Goal: Transaction & Acquisition: Book appointment/travel/reservation

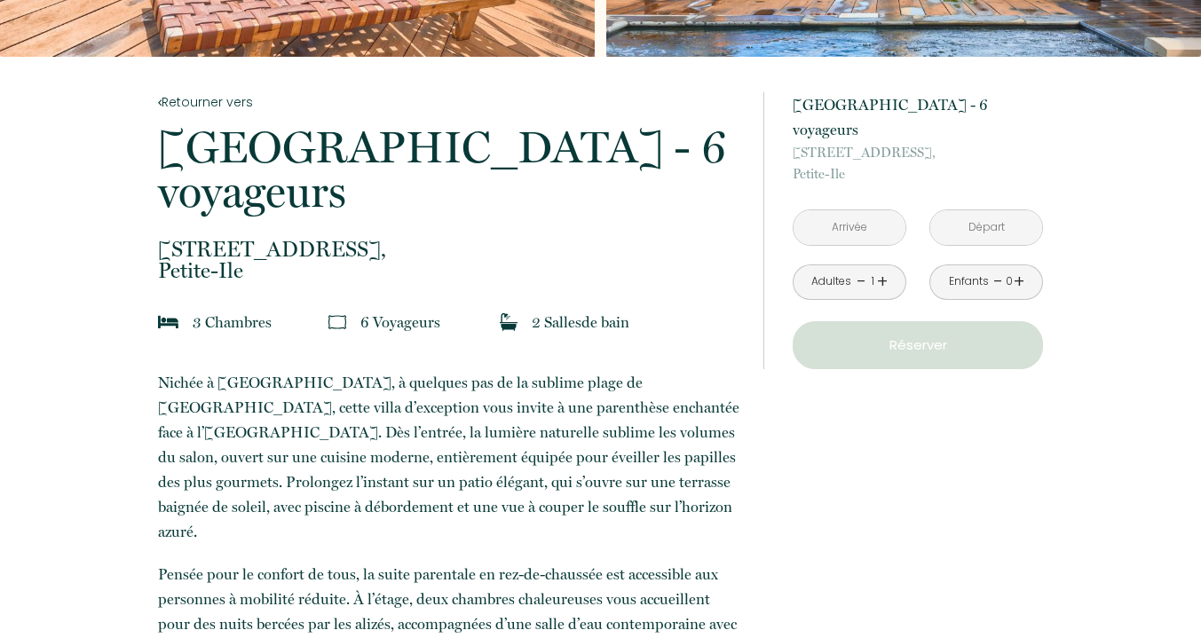
scroll to position [275, 0]
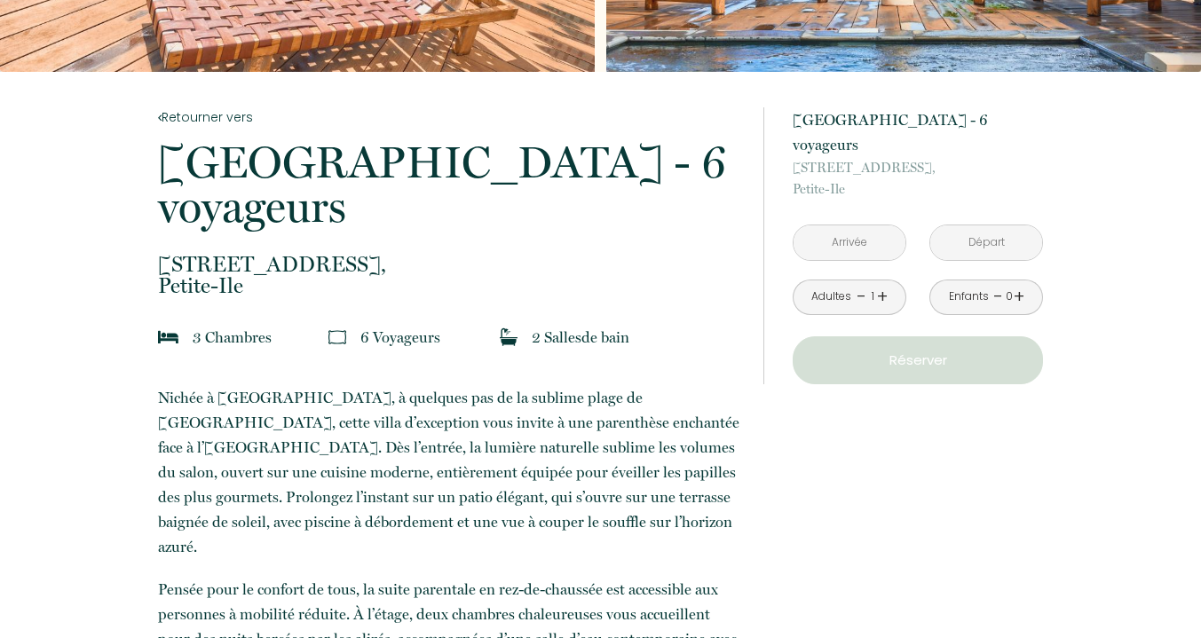
click at [870, 226] on input "text" at bounding box center [849, 242] width 112 height 35
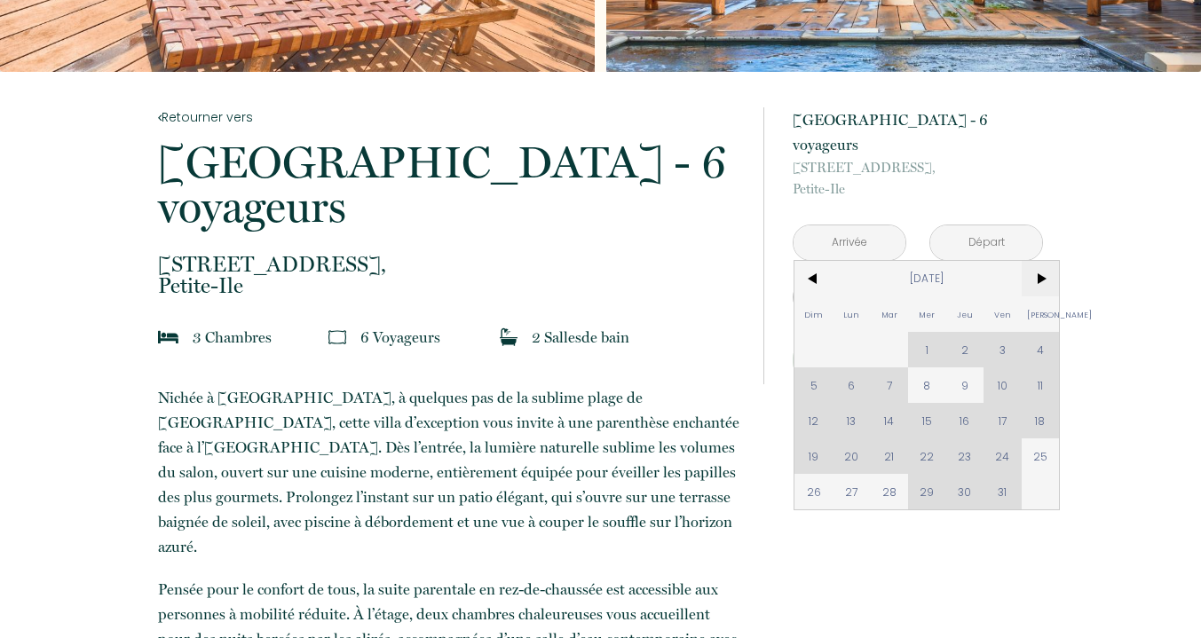
click at [1043, 261] on span ">" at bounding box center [1040, 278] width 38 height 35
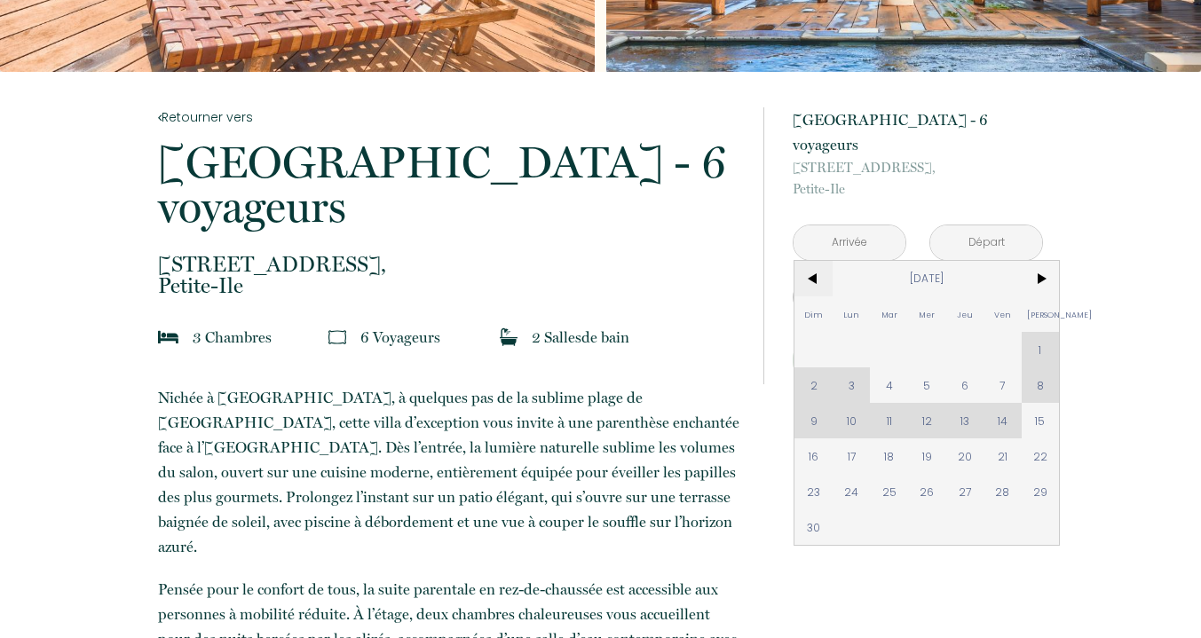
click at [806, 261] on span "<" at bounding box center [813, 278] width 38 height 35
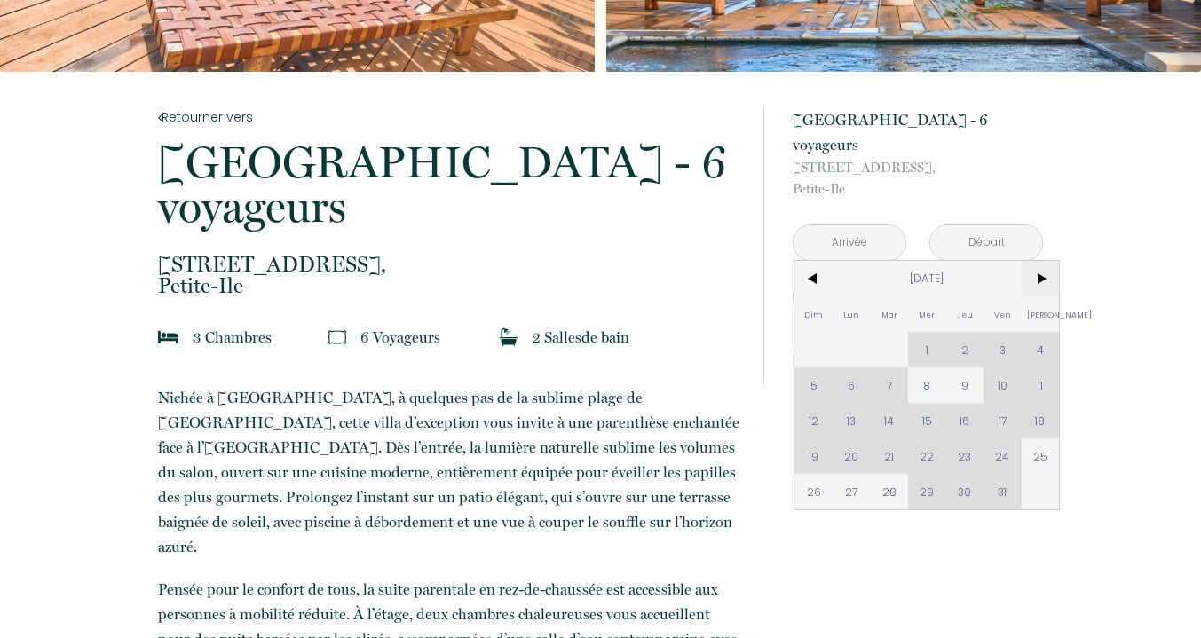
click at [1038, 261] on span ">" at bounding box center [1040, 278] width 38 height 35
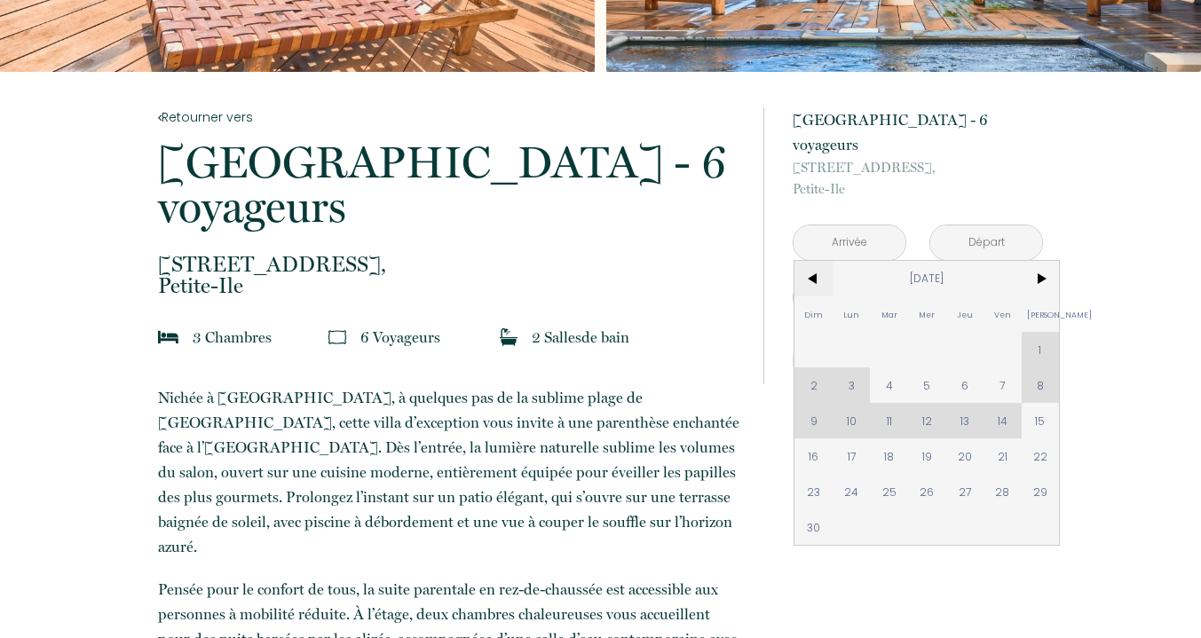
click at [816, 261] on span "<" at bounding box center [813, 278] width 38 height 35
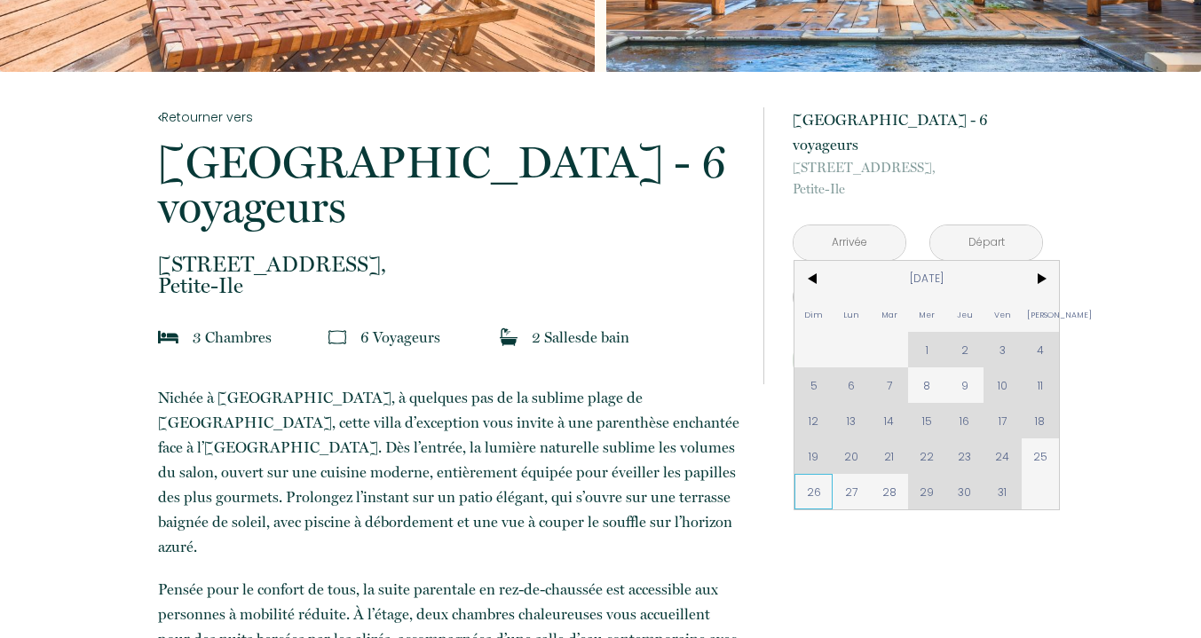
click at [806, 474] on span "26" at bounding box center [813, 491] width 38 height 35
type input "Dim 26 Oct 2025"
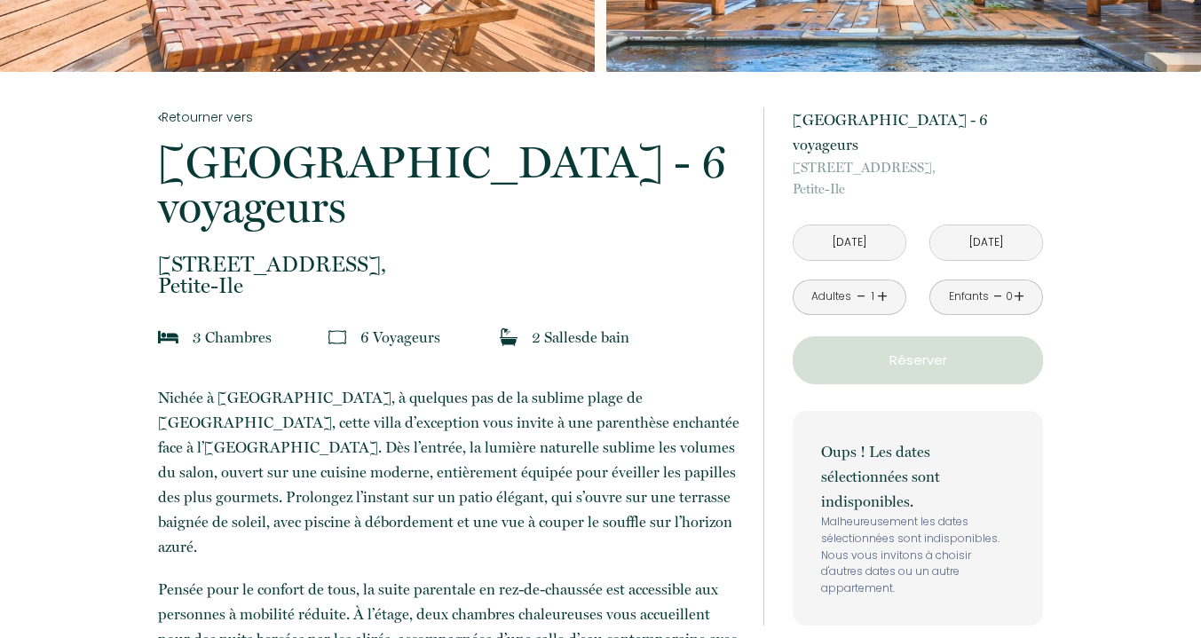
click at [1003, 225] on input "Lun 27 Oct 2025" at bounding box center [986, 242] width 112 height 35
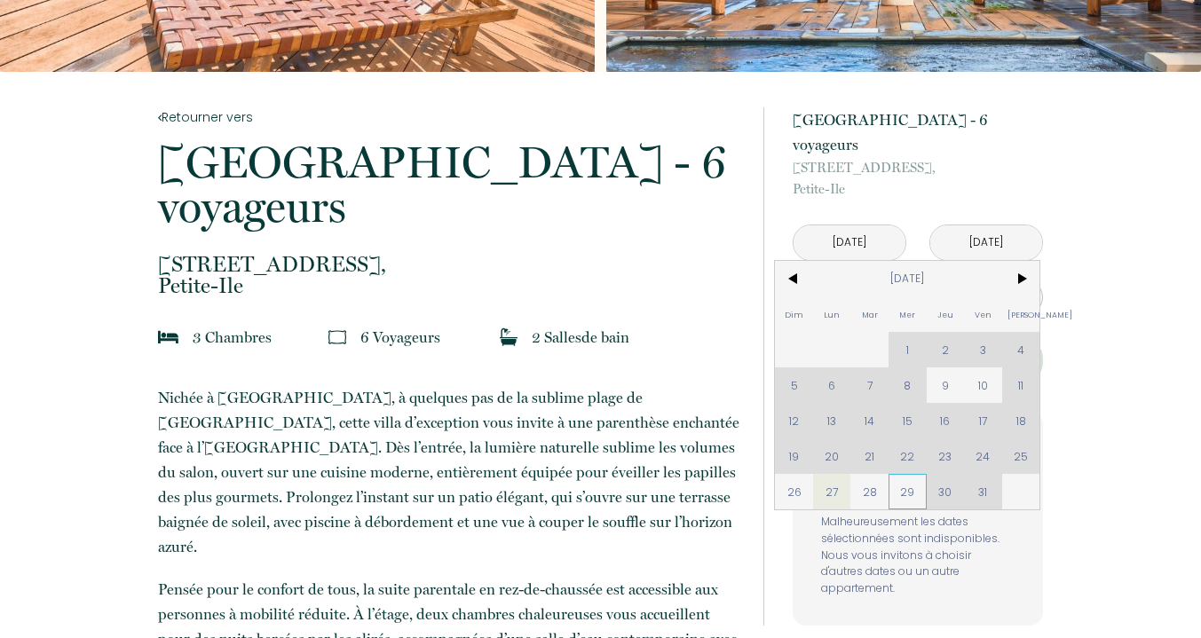
click at [926, 474] on span "29" at bounding box center [907, 491] width 38 height 35
type input "Mer 29 Oct 2025"
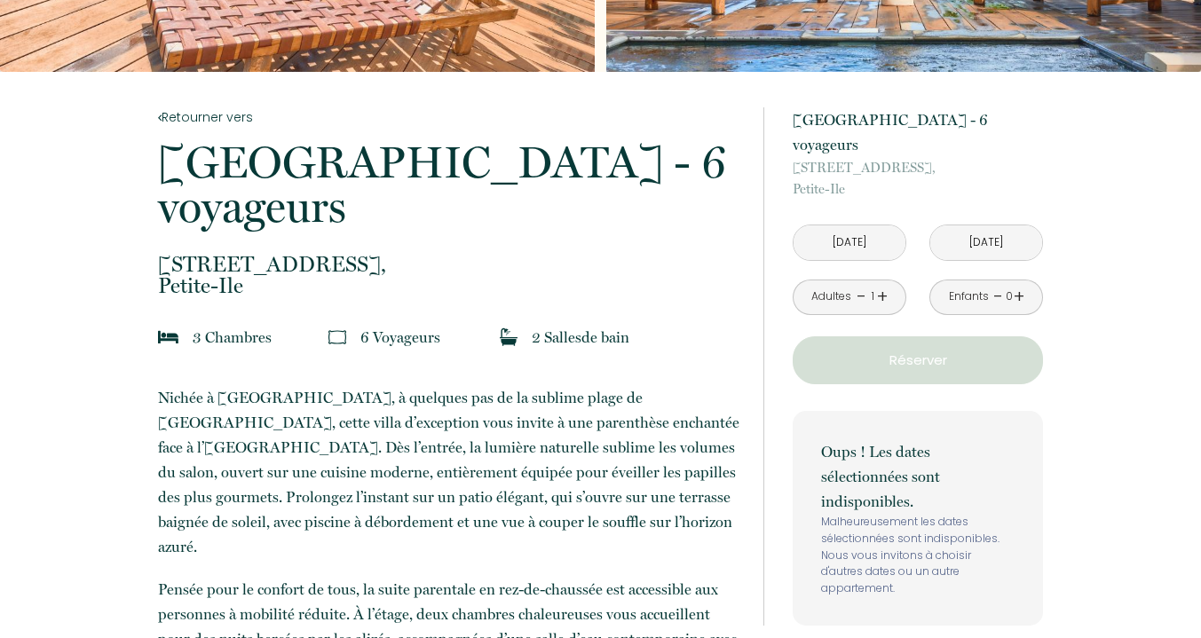
click at [881, 283] on link "+" at bounding box center [882, 297] width 11 height 28
click at [893, 350] on p "Réserver" at bounding box center [918, 360] width 238 height 21
click at [883, 225] on input "Dim 26 Oct 2025" at bounding box center [849, 242] width 112 height 35
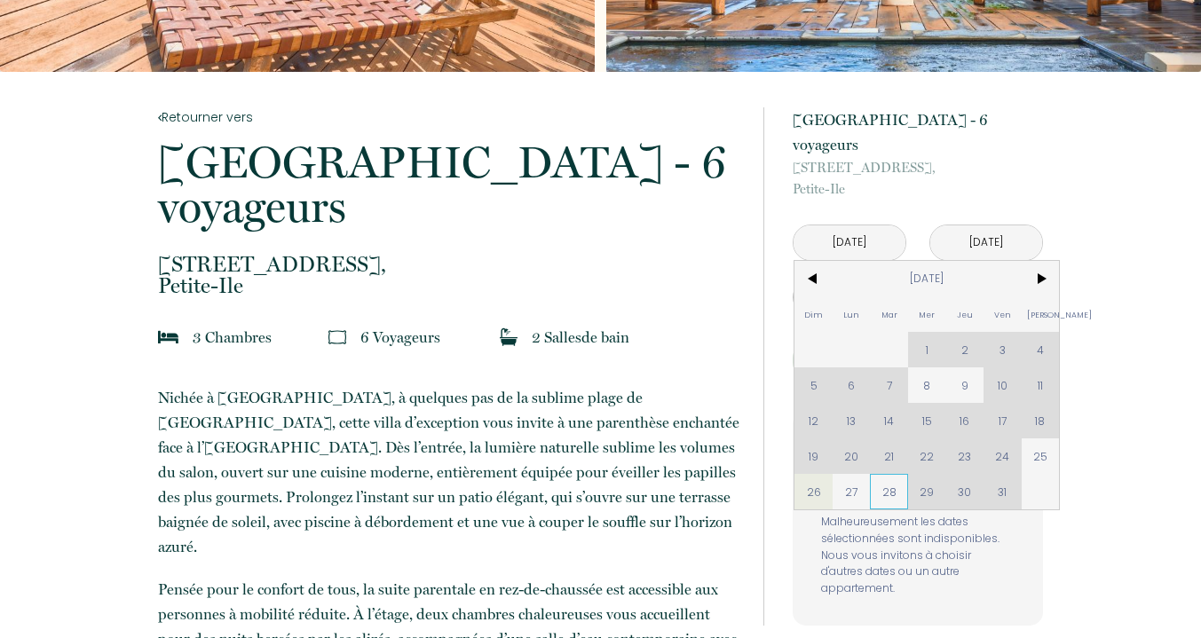
click at [887, 474] on span "28" at bounding box center [889, 491] width 38 height 35
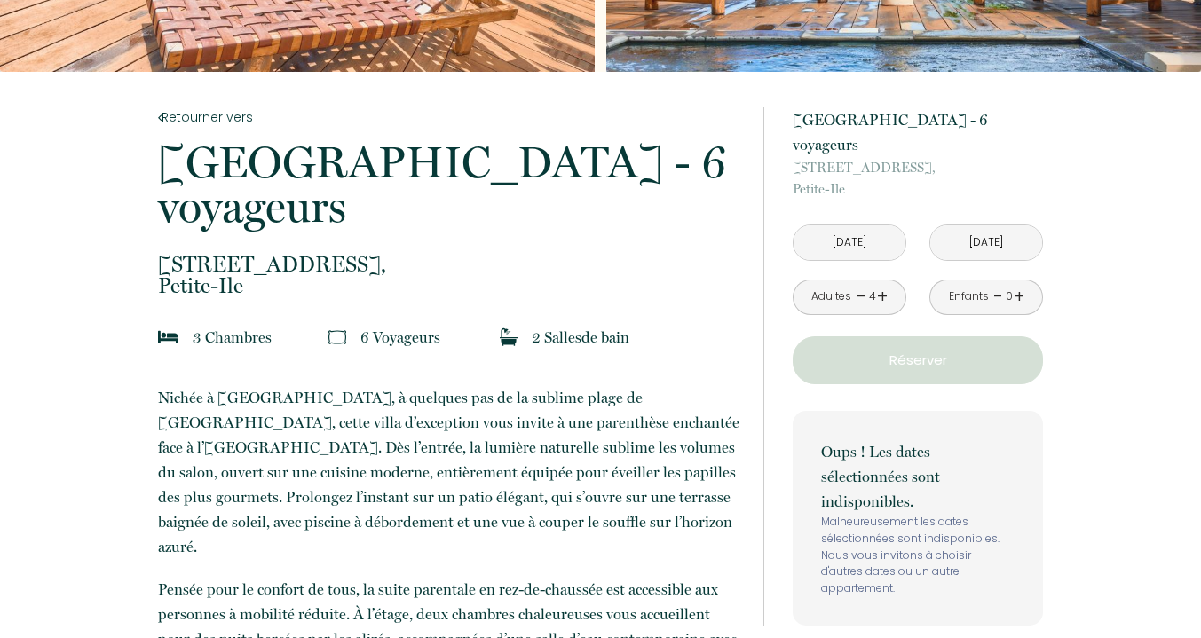
click at [887, 460] on p "Oups ! Les dates sélectionnées sont indisponibles." at bounding box center [917, 476] width 193 height 75
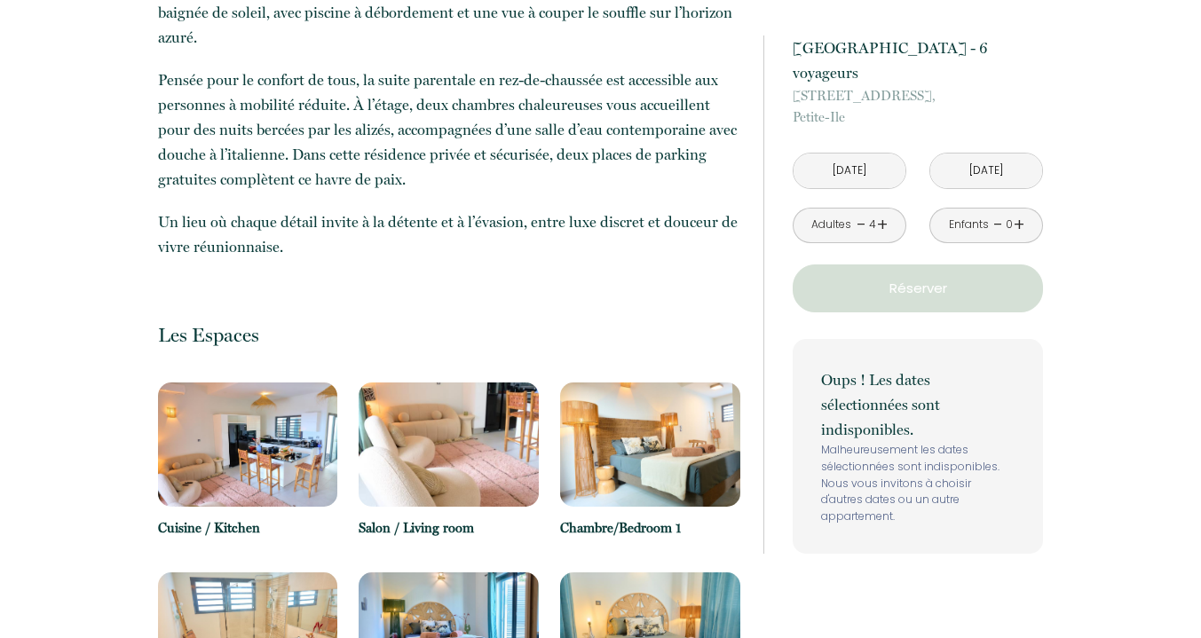
scroll to position [781, 0]
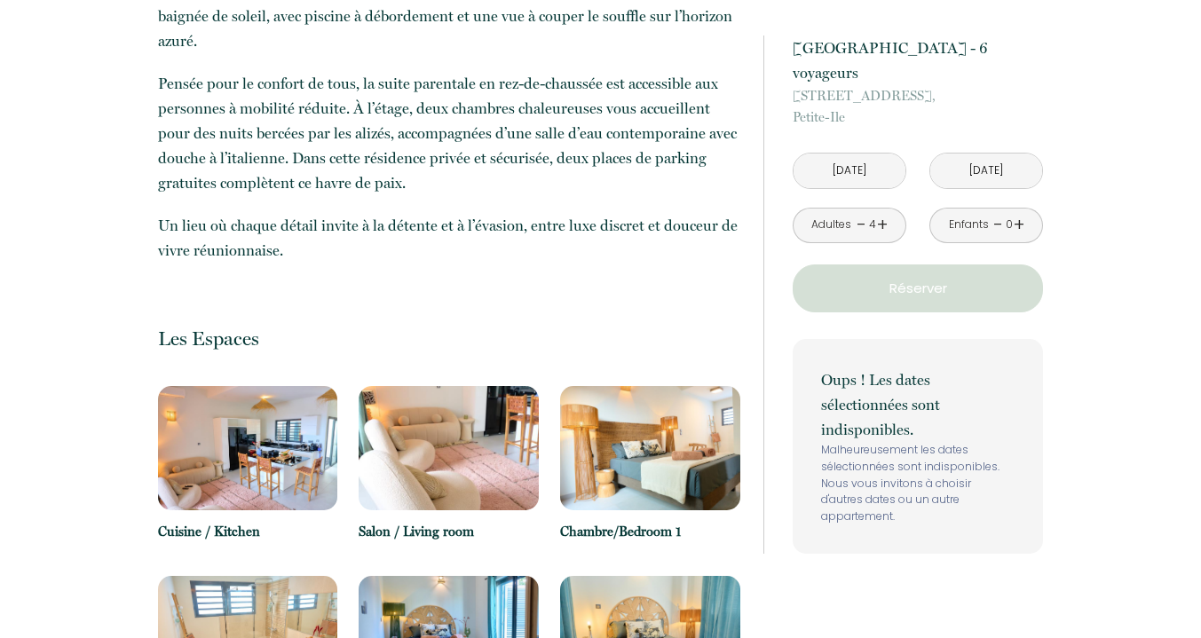
click at [998, 278] on p "Réserver" at bounding box center [918, 288] width 238 height 21
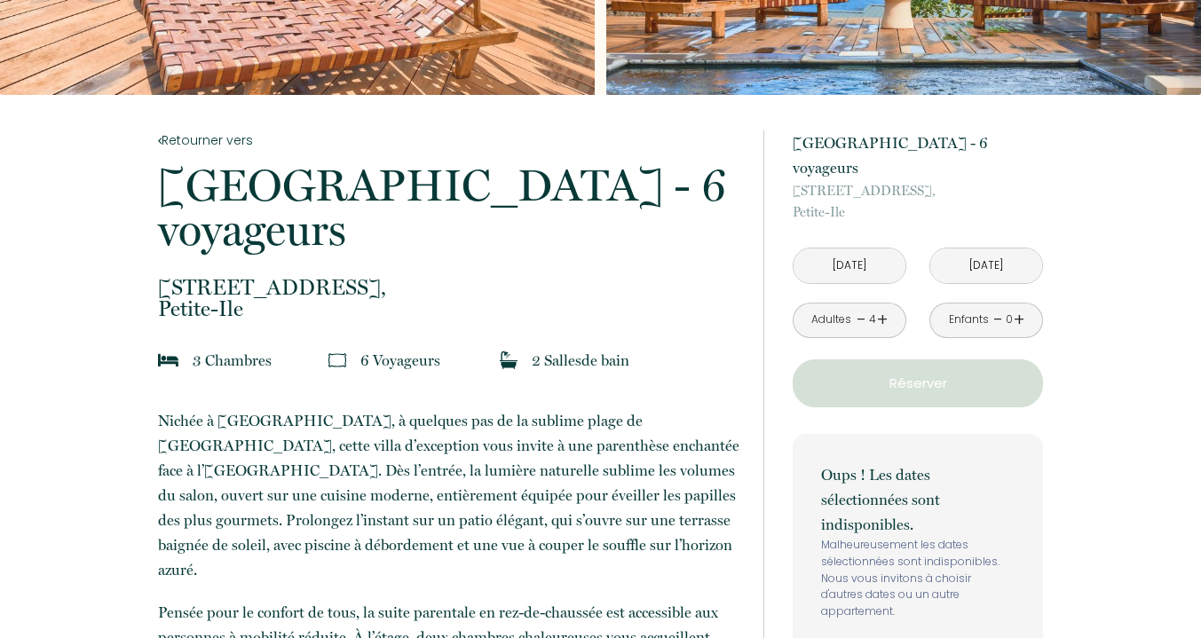
scroll to position [225, 0]
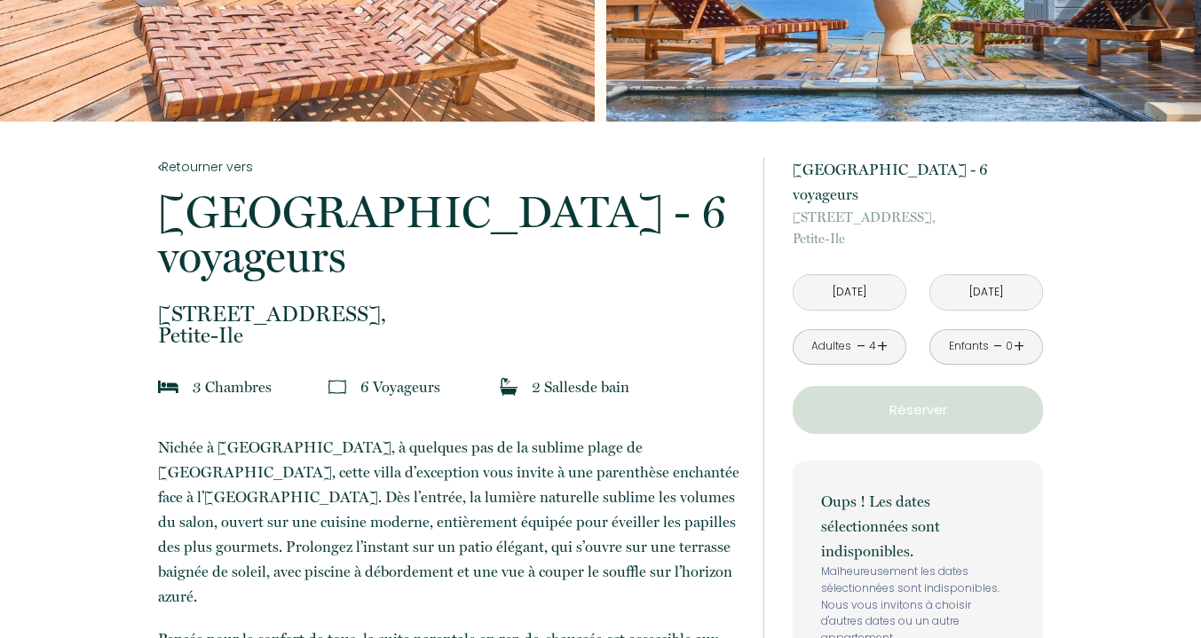
click at [860, 333] on link "-" at bounding box center [861, 347] width 10 height 28
click at [1024, 329] on div "Enfants - 0 +" at bounding box center [986, 346] width 114 height 35
click at [1020, 333] on link "+" at bounding box center [1018, 347] width 11 height 28
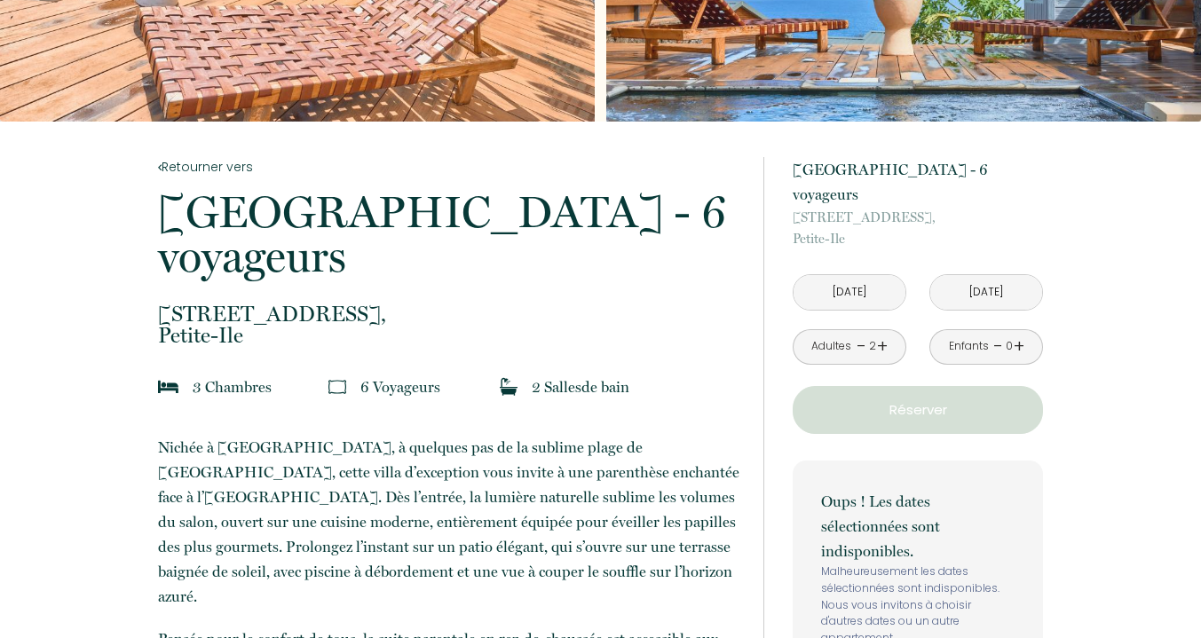
click at [1020, 333] on link "+" at bounding box center [1018, 347] width 11 height 28
click at [938, 399] on p "Réserver" at bounding box center [918, 409] width 238 height 21
click at [868, 275] on input "Mar 28 Oct 2025" at bounding box center [849, 292] width 112 height 35
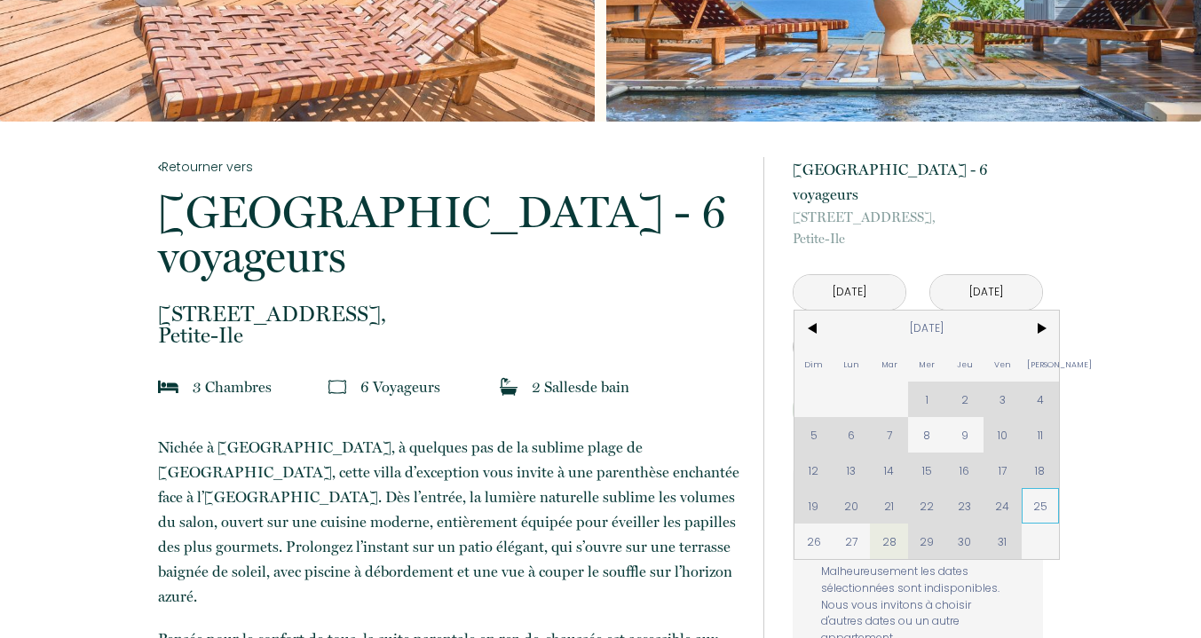
click at [1036, 488] on span "25" at bounding box center [1040, 505] width 38 height 35
type input "Sam 25 Oct 2025"
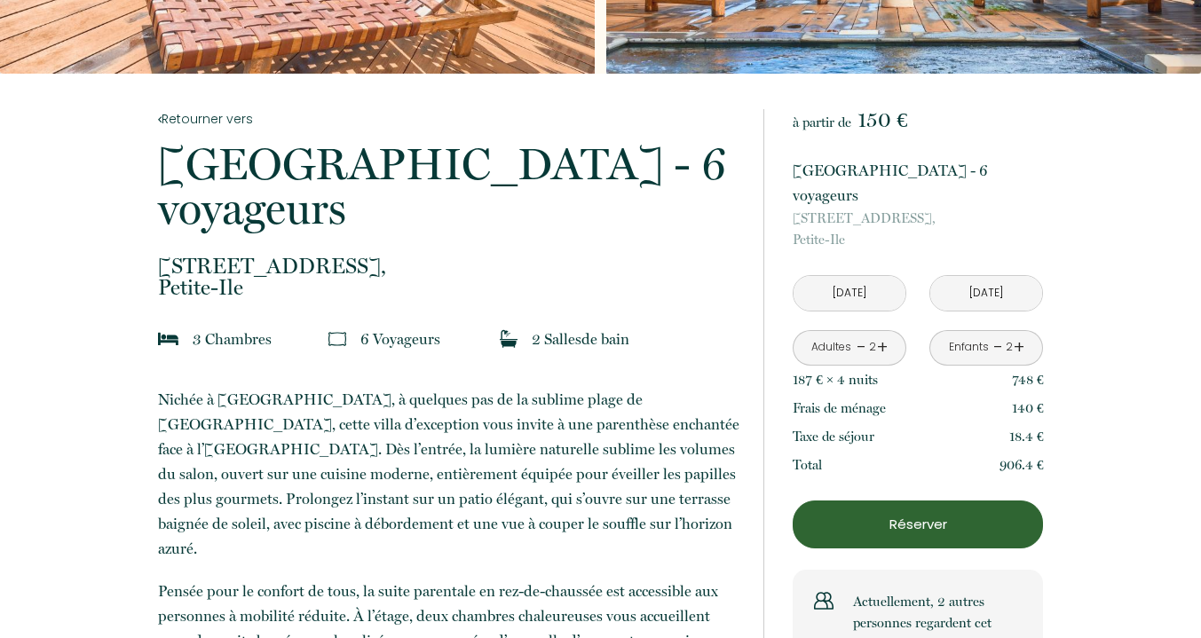
scroll to position [274, 0]
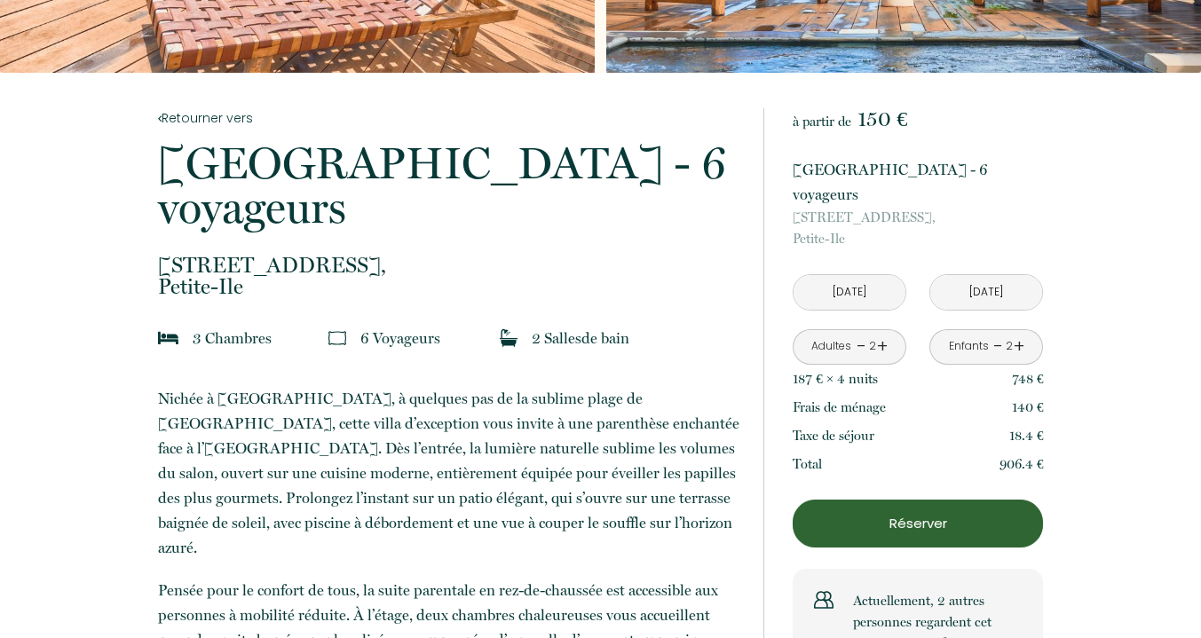
click at [939, 513] on p "Réserver" at bounding box center [918, 523] width 238 height 21
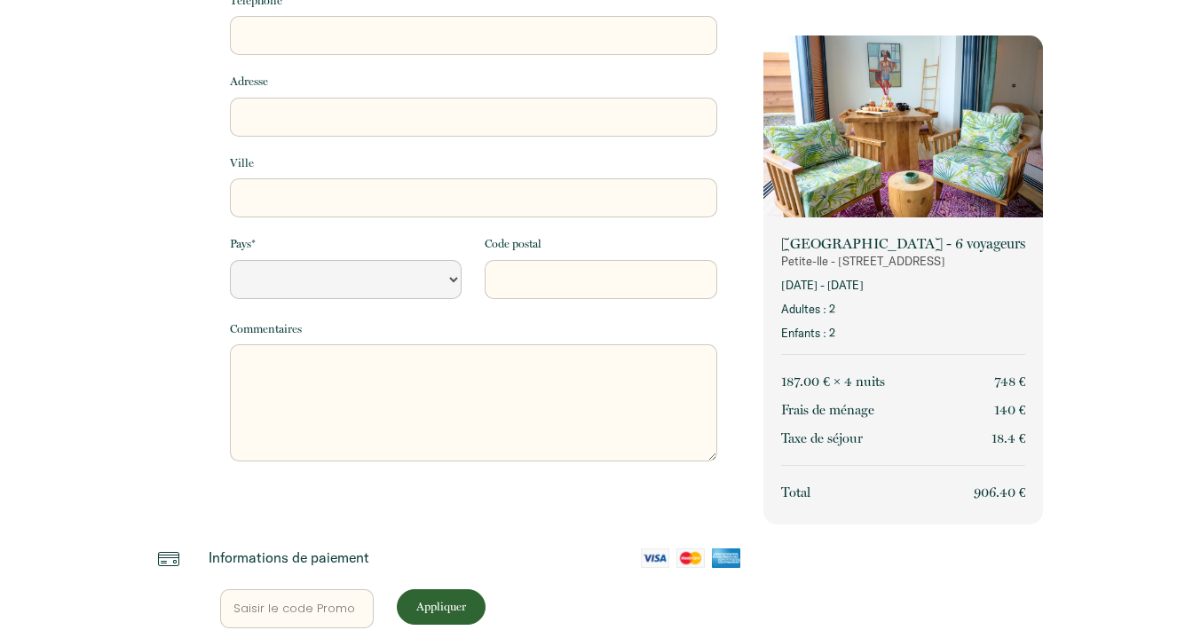
select select "Default select example"
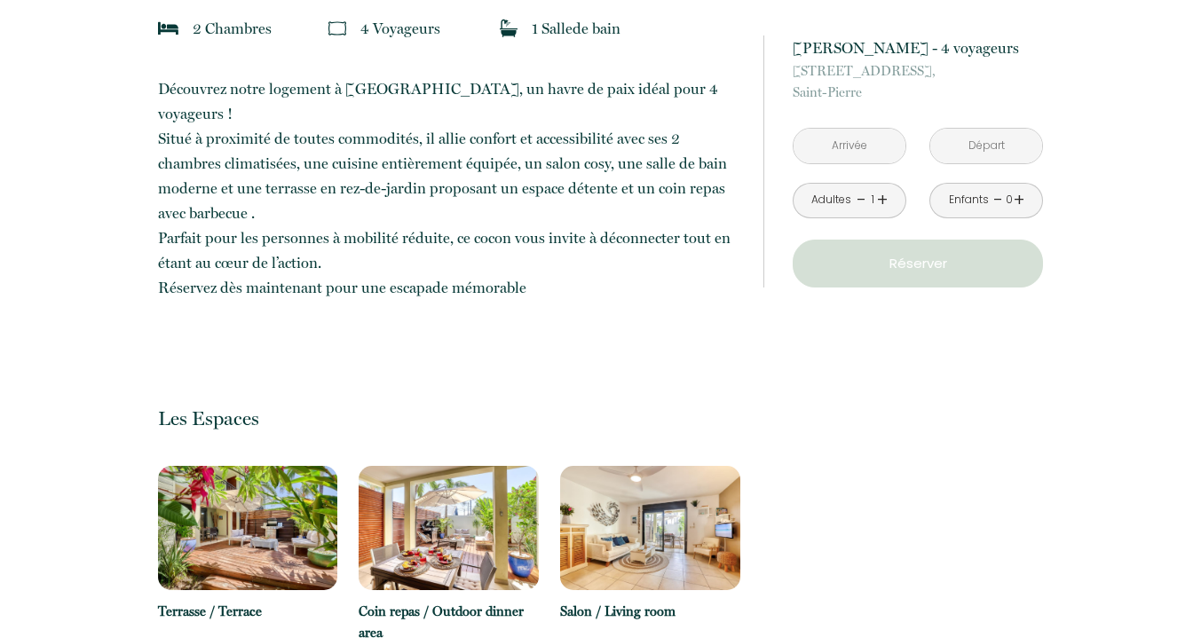
scroll to position [583, 0]
click at [874, 153] on input "text" at bounding box center [849, 146] width 112 height 35
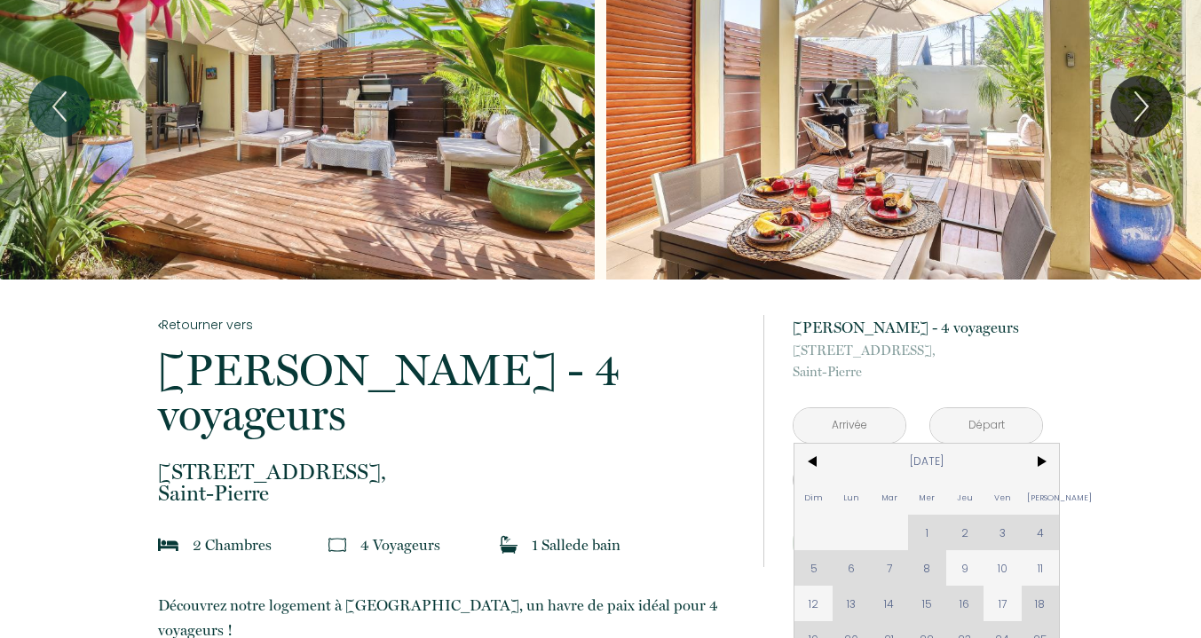
scroll to position [0, 0]
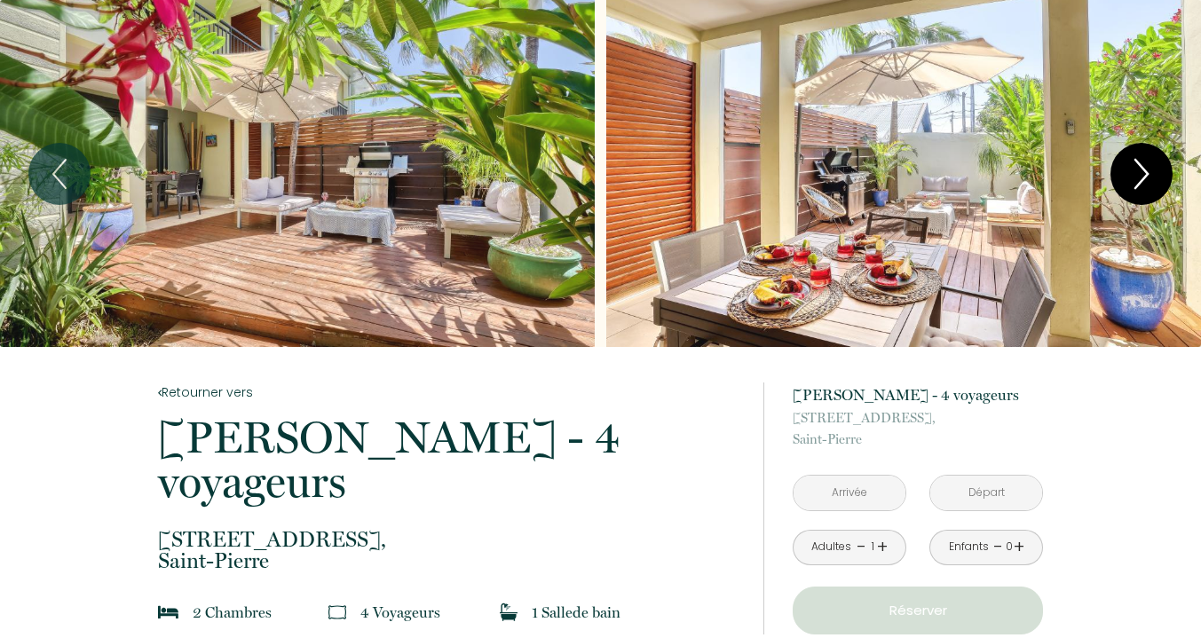
click at [1130, 163] on icon "Next" at bounding box center [1140, 173] width 37 height 53
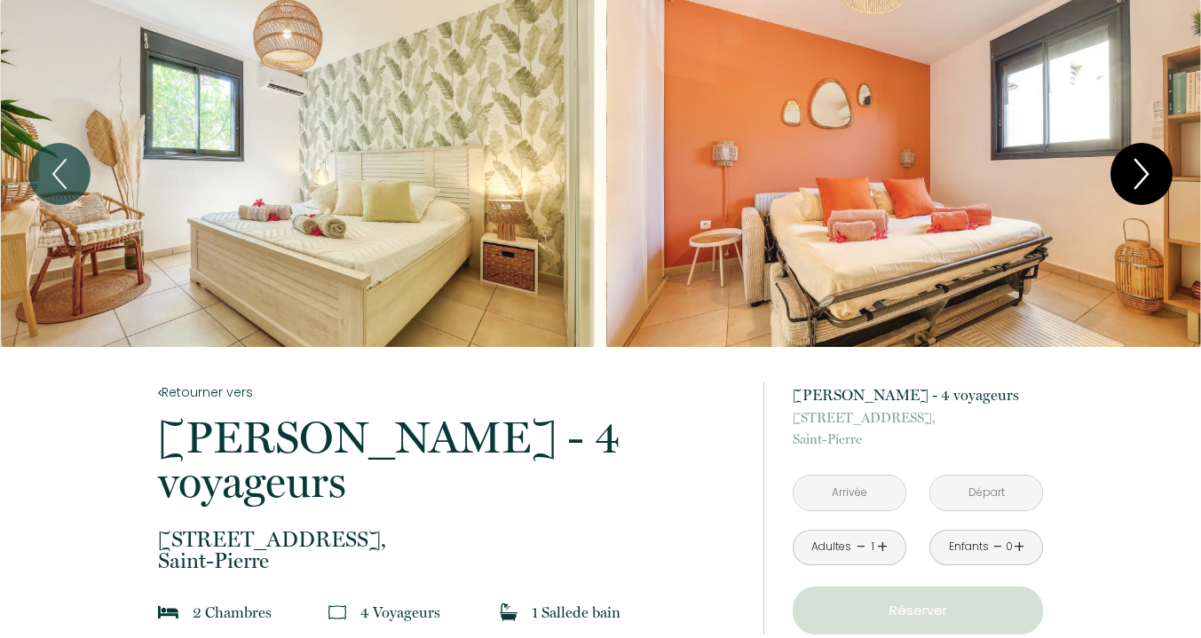
click at [1130, 163] on icon "Next" at bounding box center [1140, 173] width 37 height 53
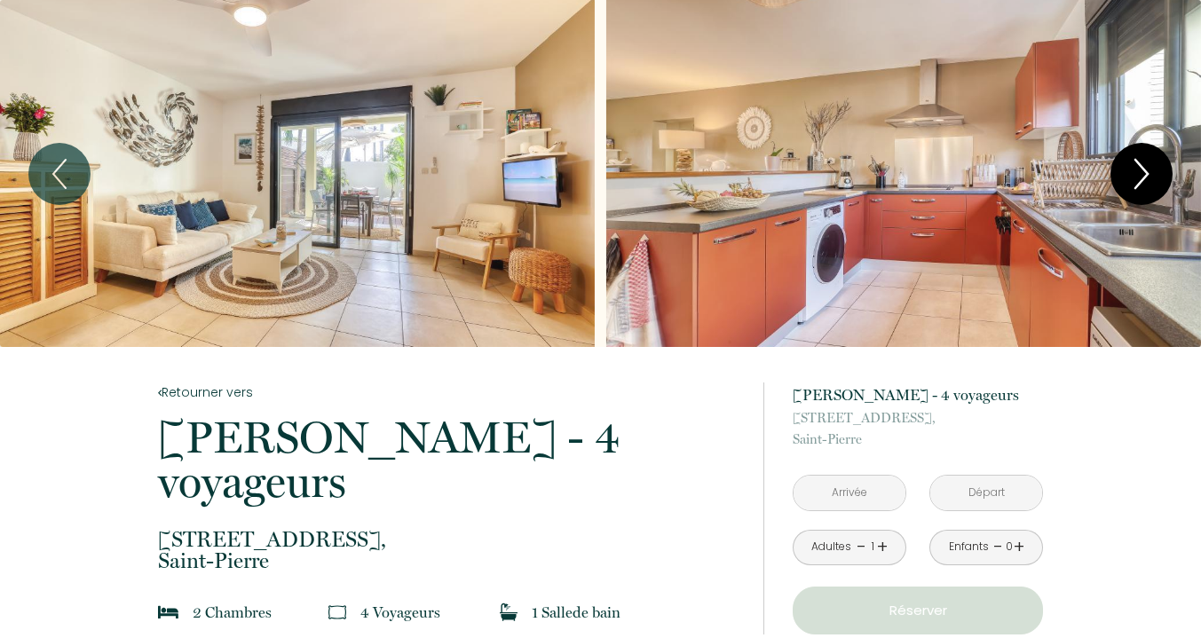
click at [1130, 163] on icon "Next" at bounding box center [1140, 173] width 37 height 53
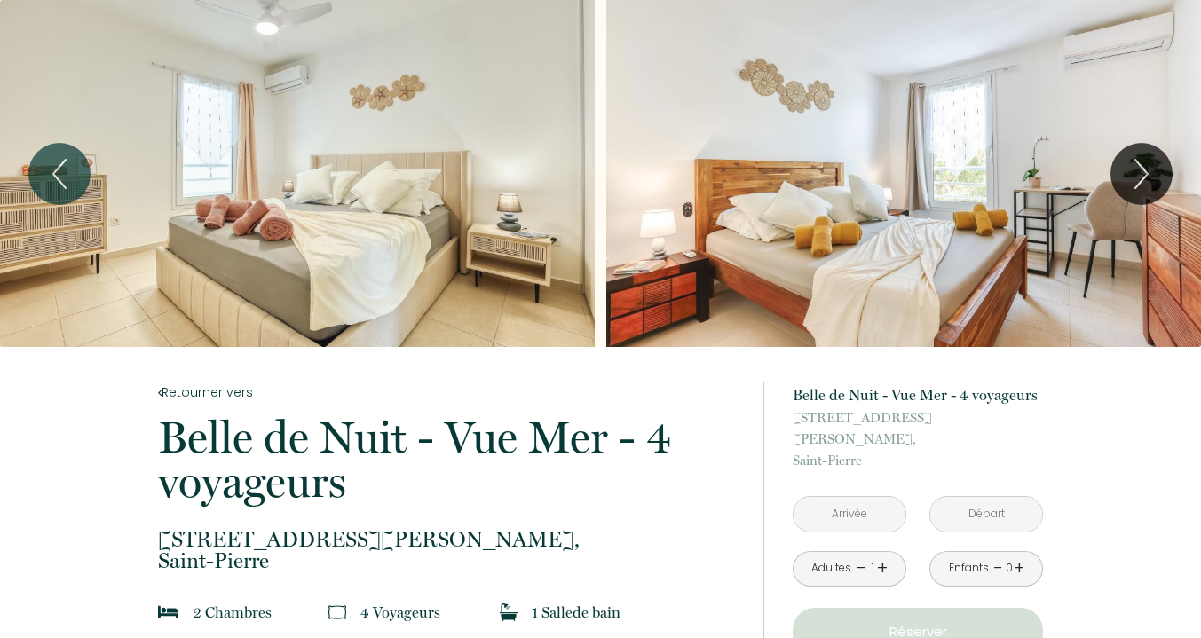
click at [870, 498] on input "text" at bounding box center [849, 514] width 112 height 35
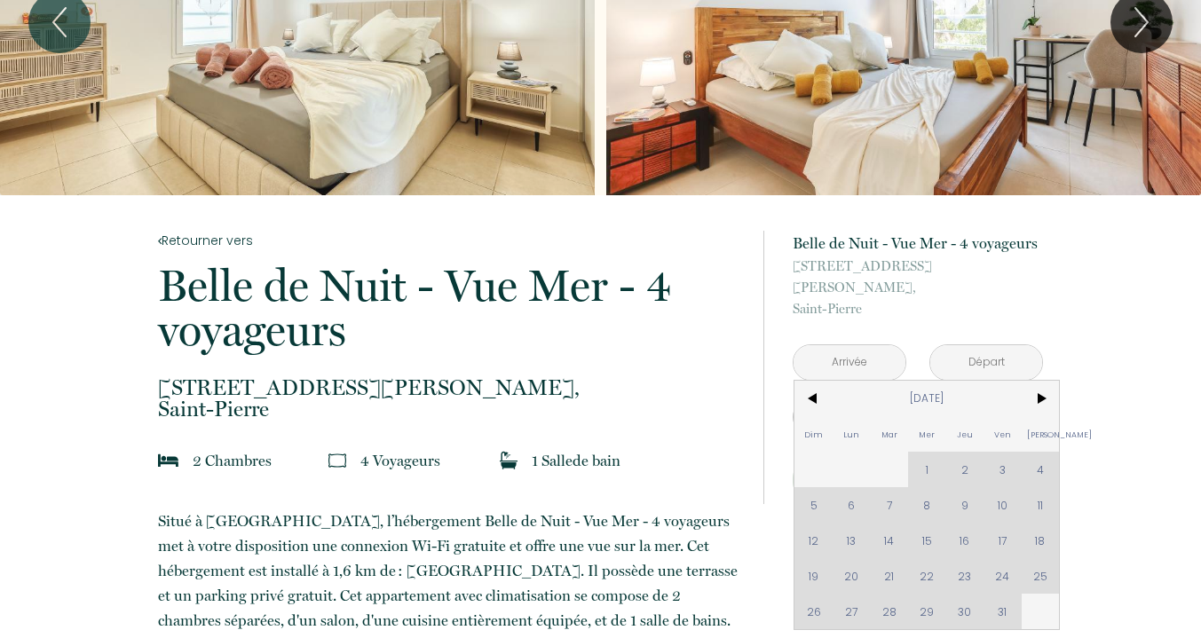
scroll to position [153, 0]
click at [1038, 380] on span ">" at bounding box center [1040, 397] width 38 height 35
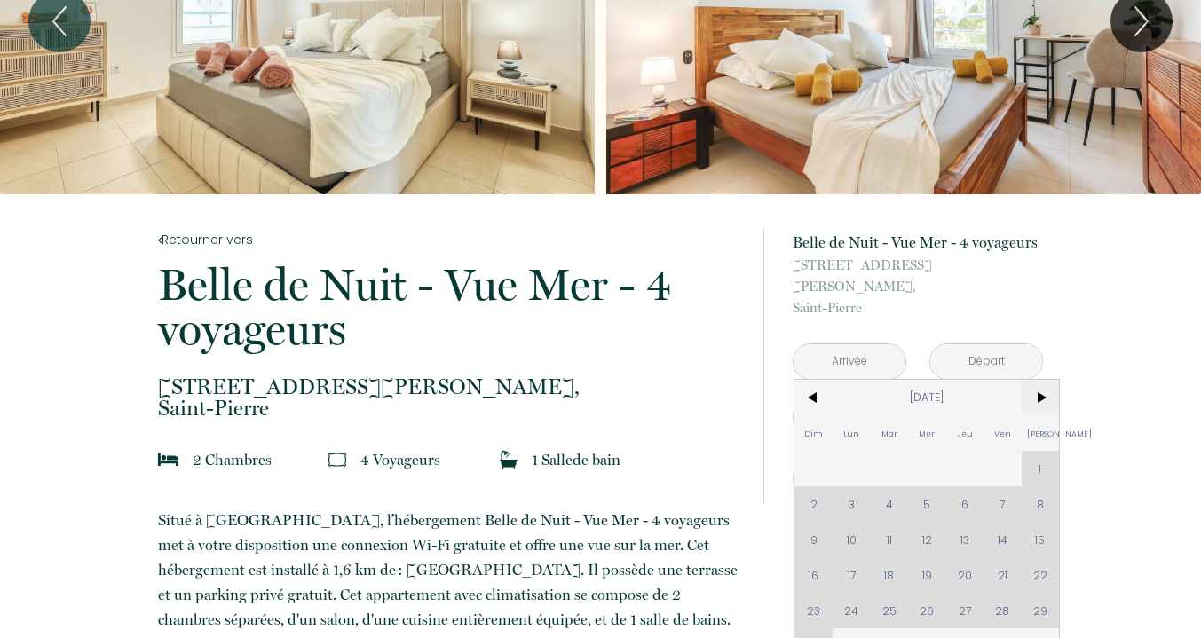
click at [1038, 380] on span ">" at bounding box center [1040, 397] width 38 height 35
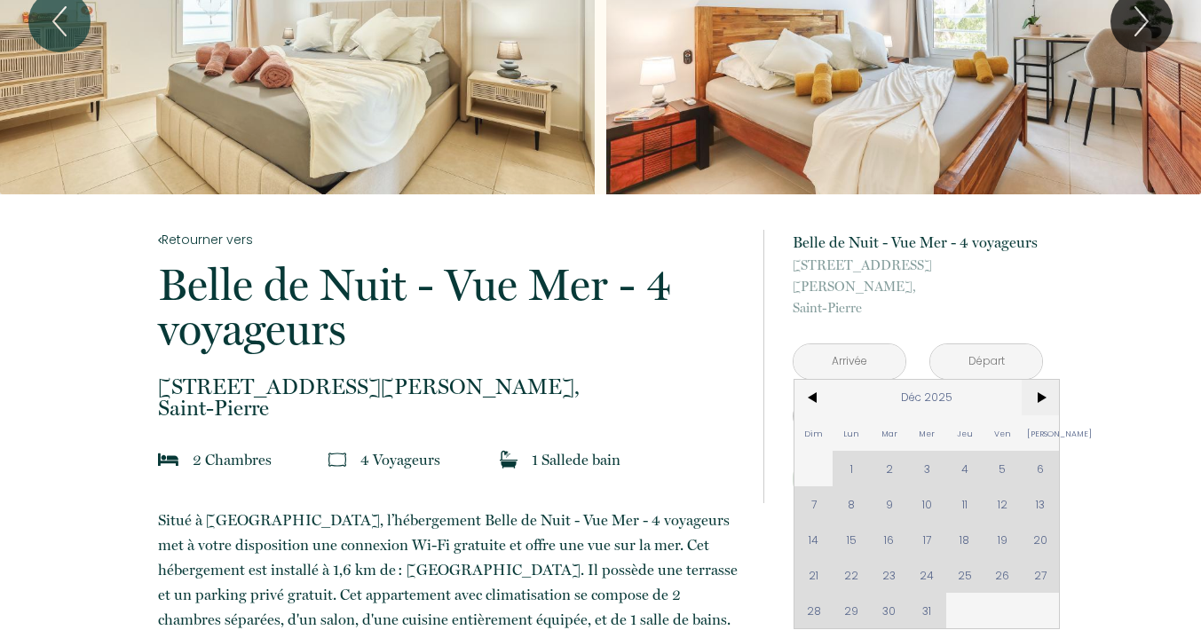
click at [1038, 380] on span ">" at bounding box center [1040, 397] width 38 height 35
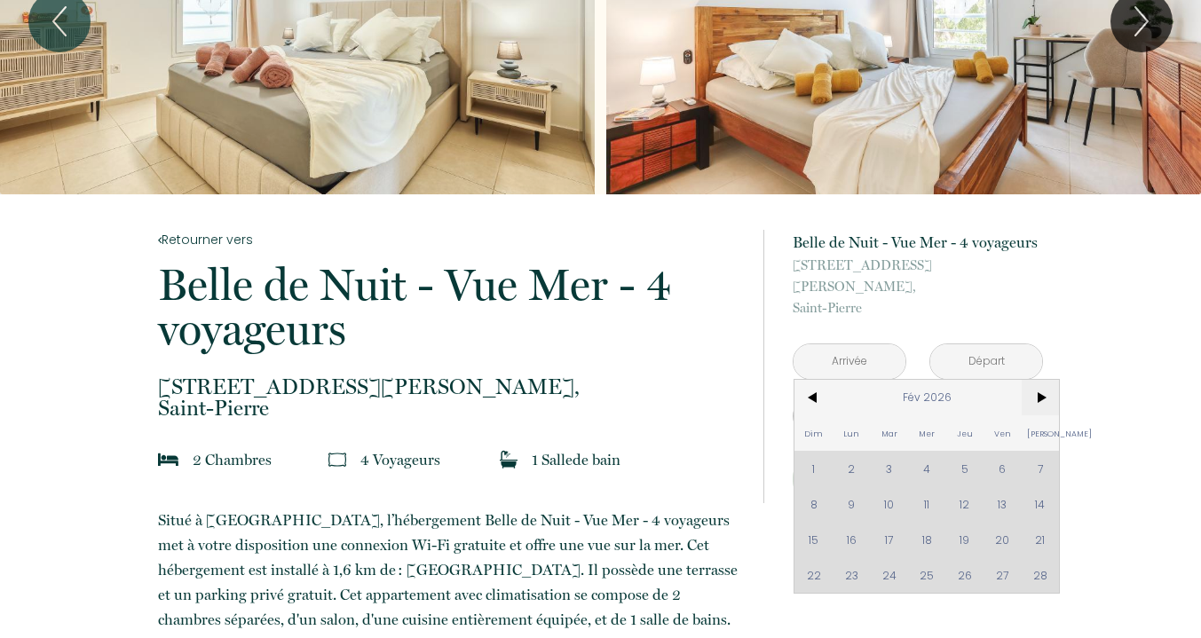
click at [1038, 380] on span ">" at bounding box center [1040, 397] width 38 height 35
click at [808, 382] on span "<" at bounding box center [813, 397] width 38 height 35
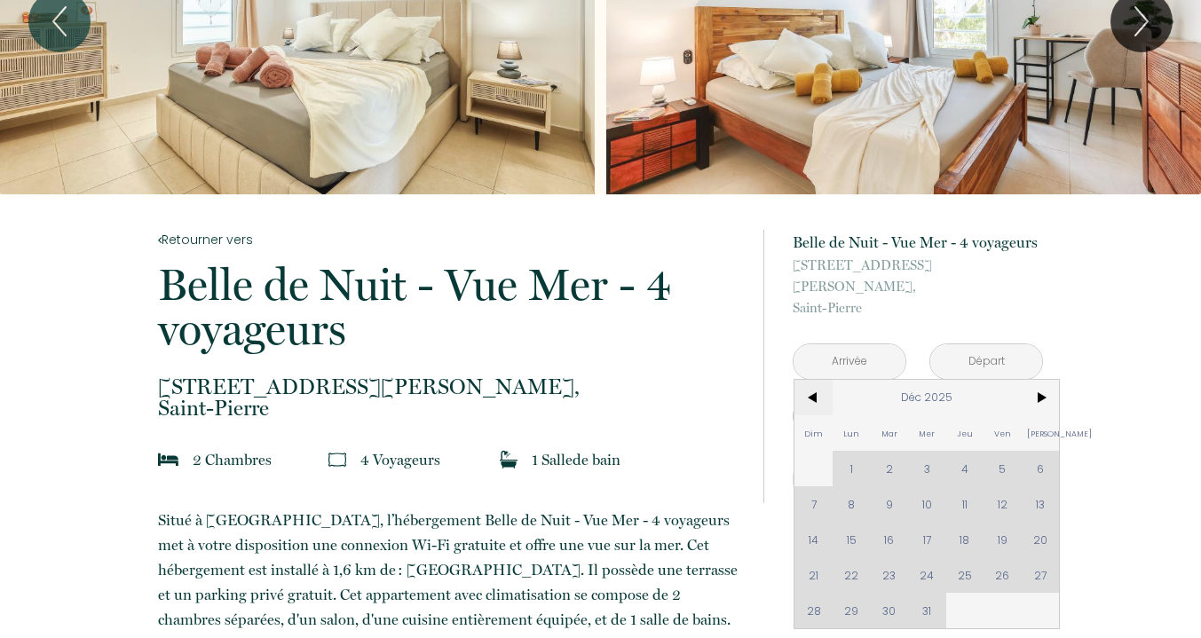
click at [808, 382] on span "<" at bounding box center [813, 397] width 38 height 35
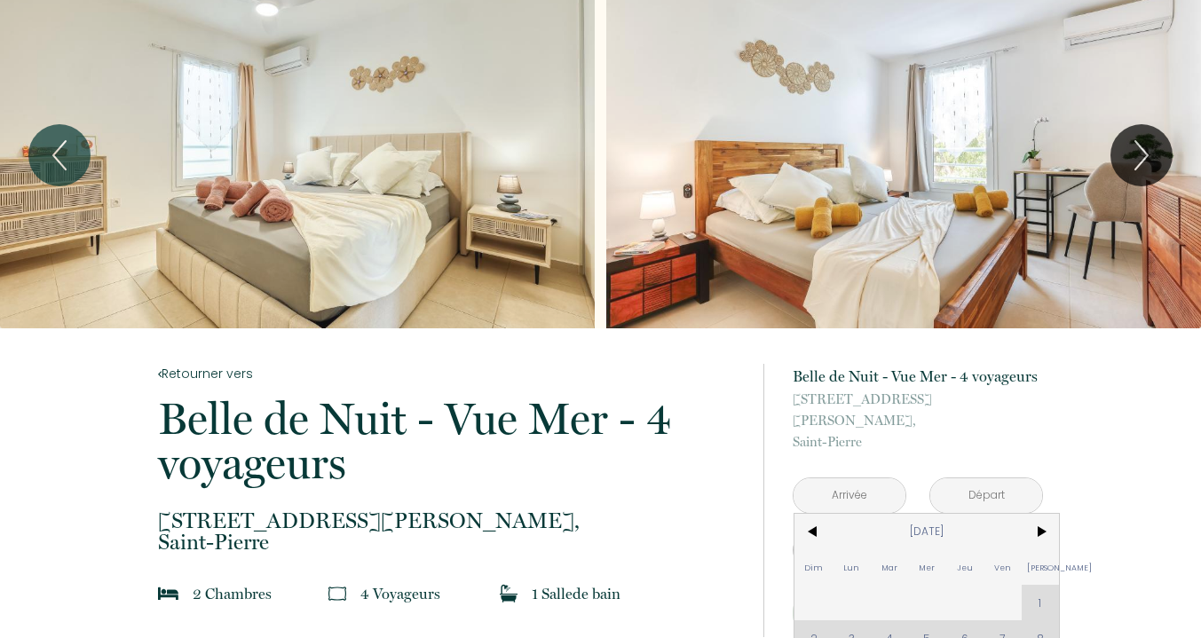
scroll to position [21, 0]
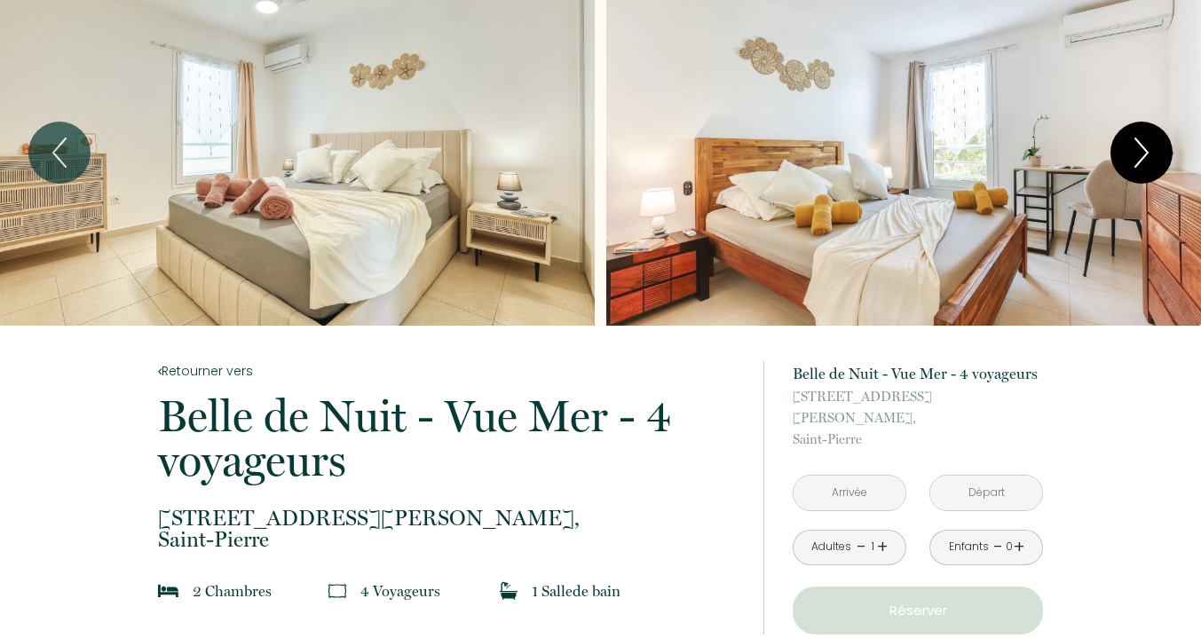
click at [1121, 156] on button "Next" at bounding box center [1141, 153] width 62 height 62
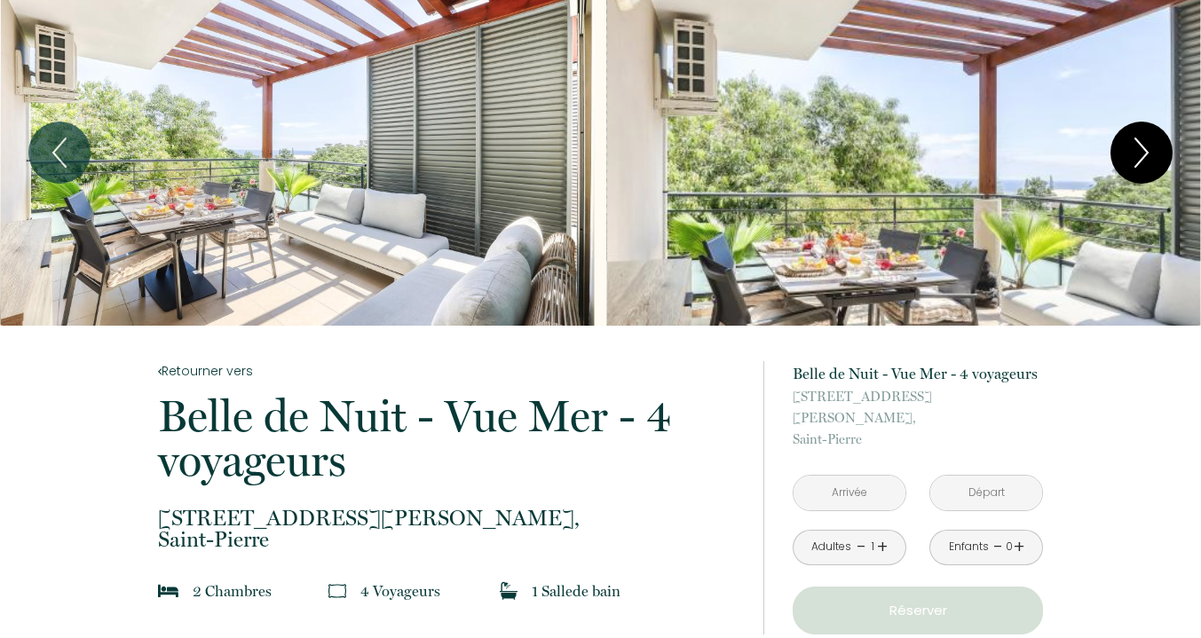
click at [1121, 156] on button "Next" at bounding box center [1141, 153] width 62 height 62
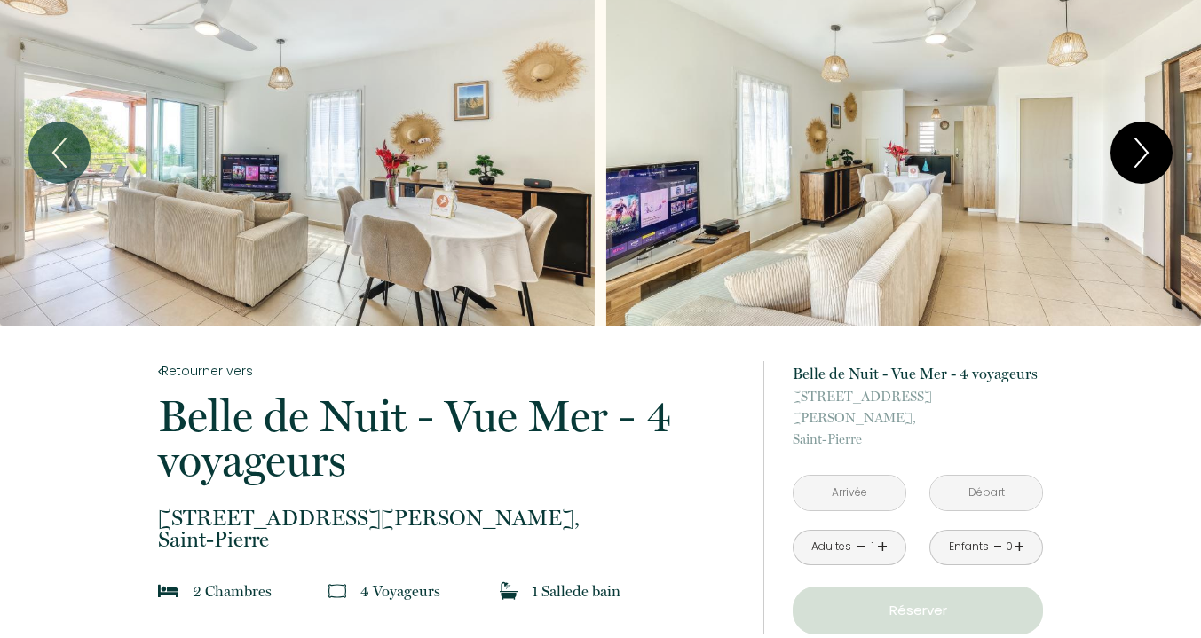
click at [1121, 156] on button "Next" at bounding box center [1141, 153] width 62 height 62
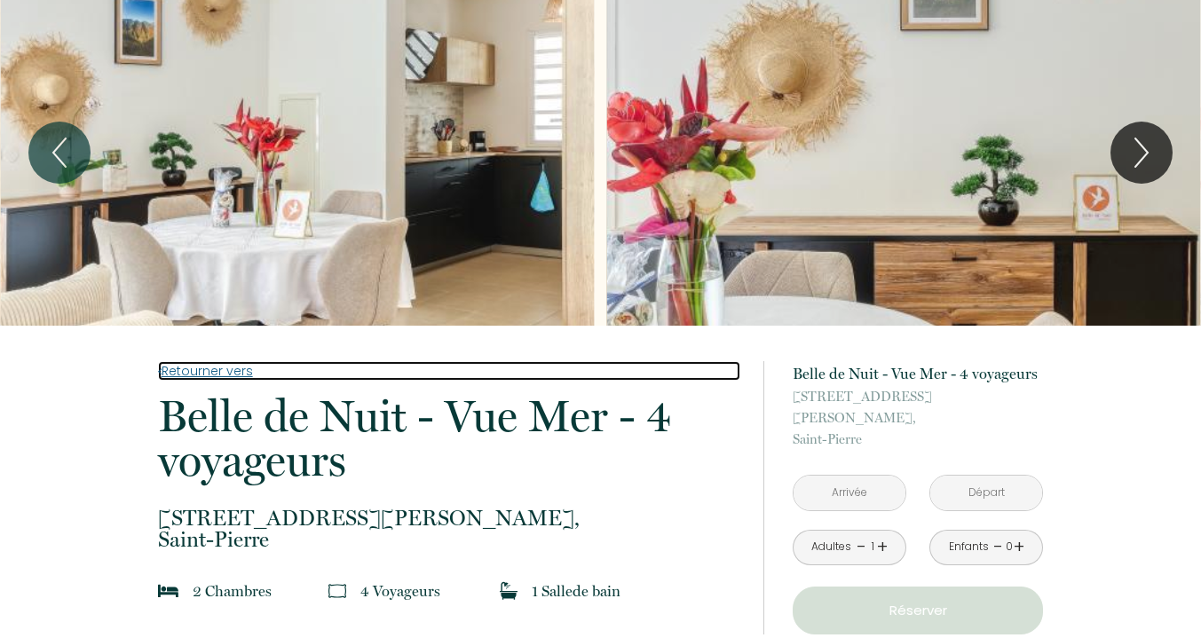
click at [168, 374] on link "Retourner vers" at bounding box center [449, 371] width 582 height 20
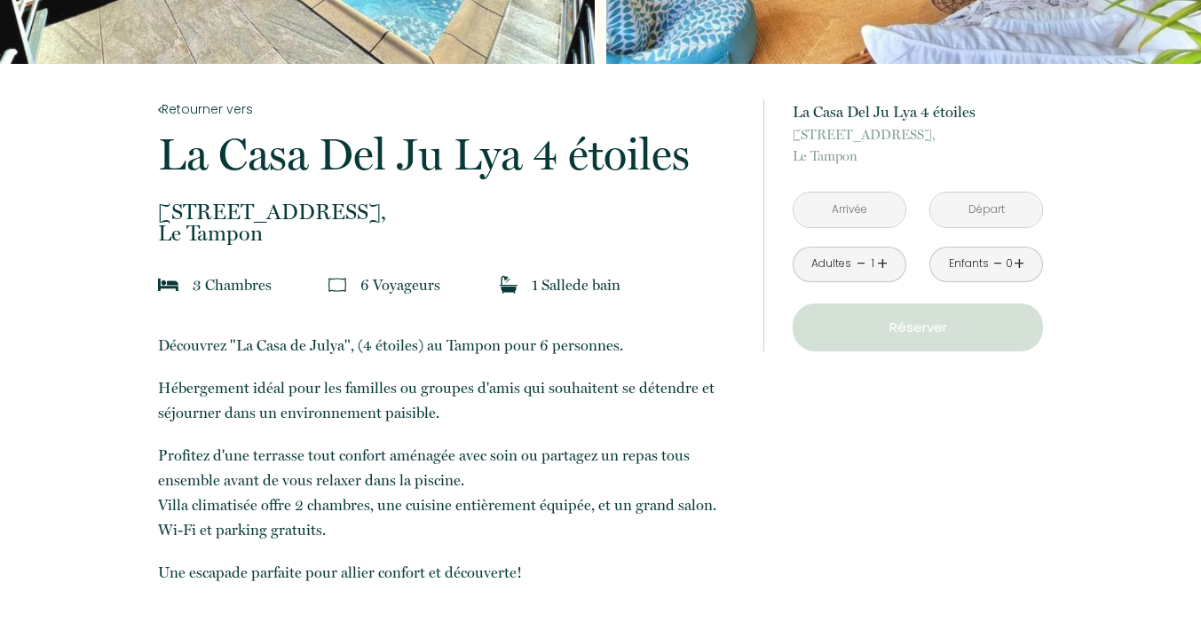
scroll to position [284, 0]
click at [870, 209] on input "text" at bounding box center [849, 209] width 112 height 35
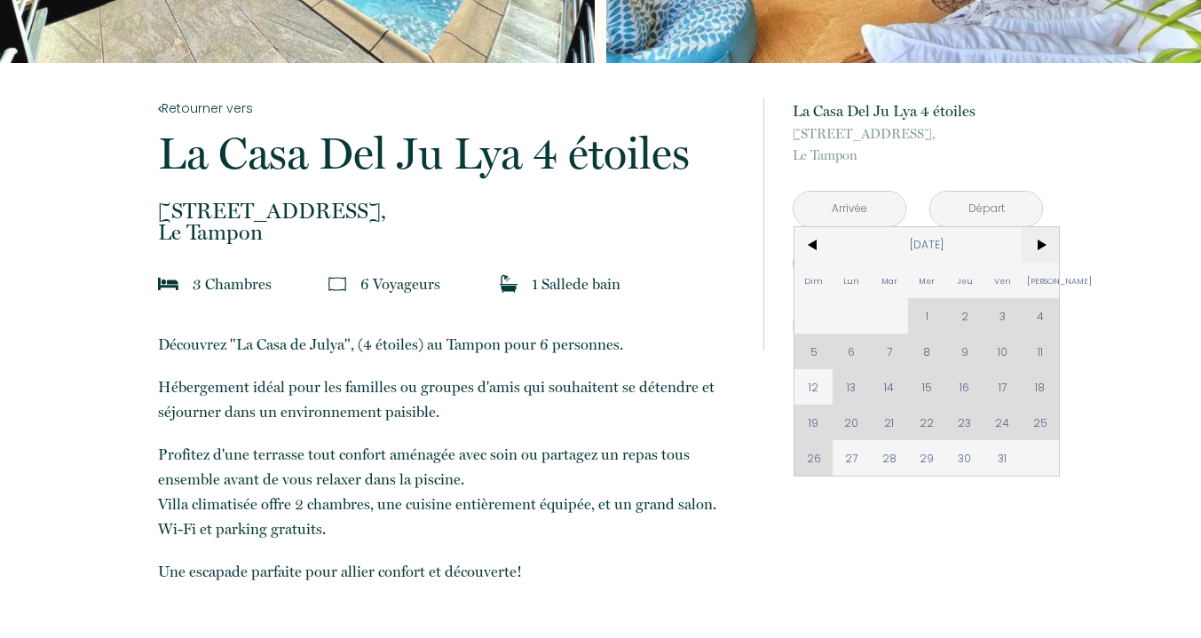
click at [1054, 233] on span ">" at bounding box center [1040, 244] width 38 height 35
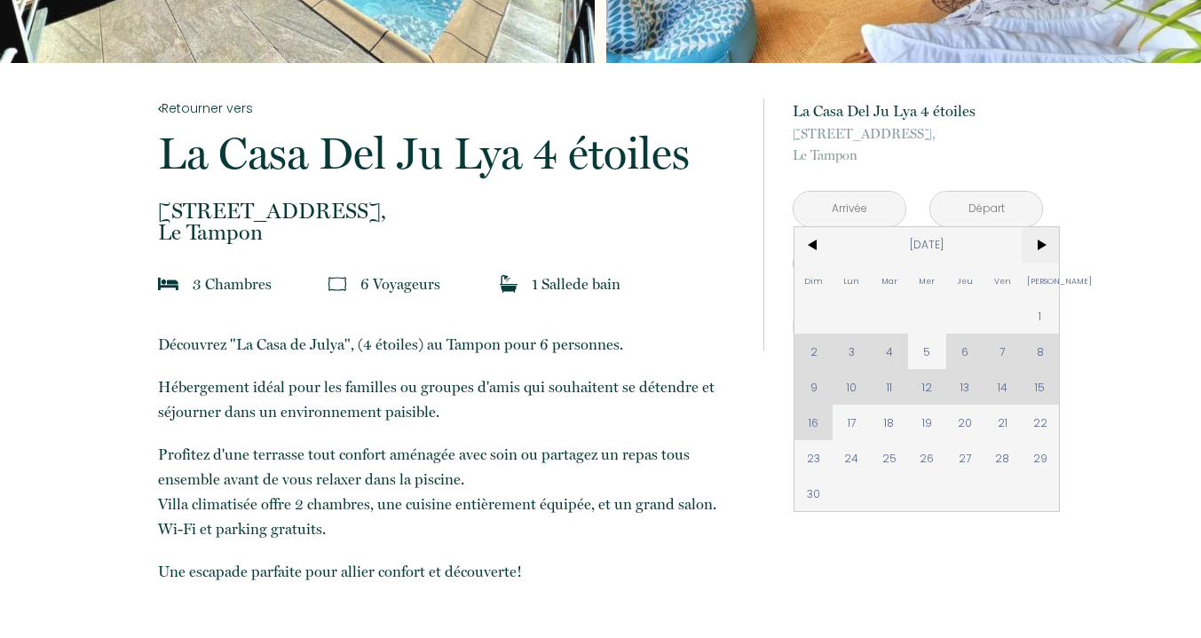
click at [1038, 240] on span ">" at bounding box center [1040, 244] width 38 height 35
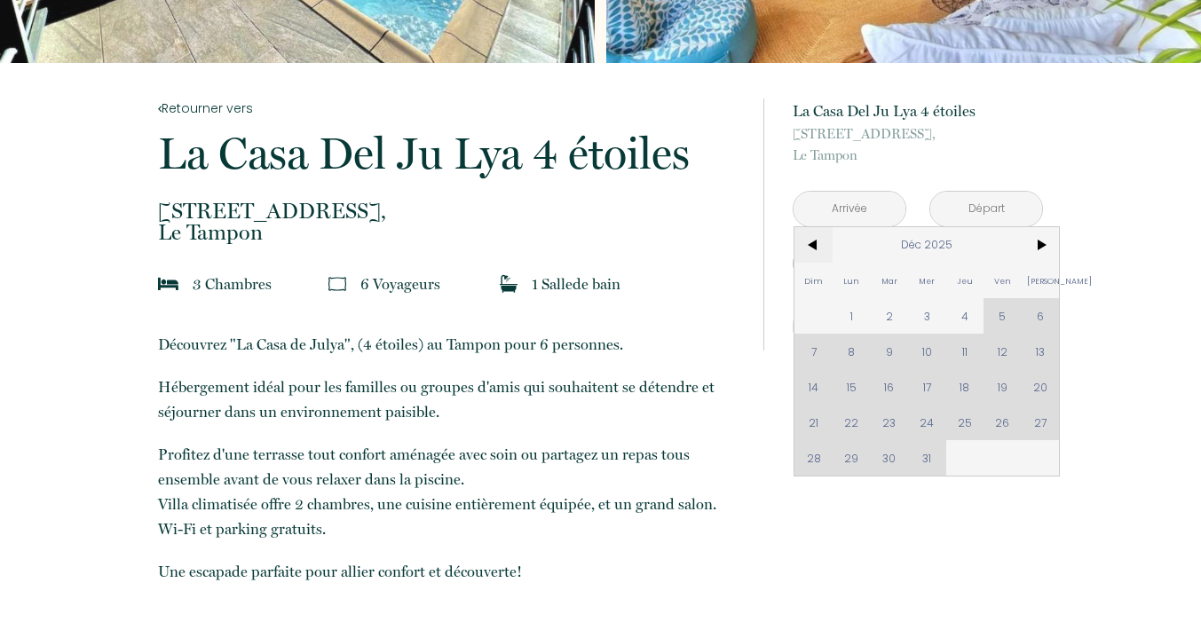
click at [803, 230] on span "<" at bounding box center [813, 244] width 38 height 35
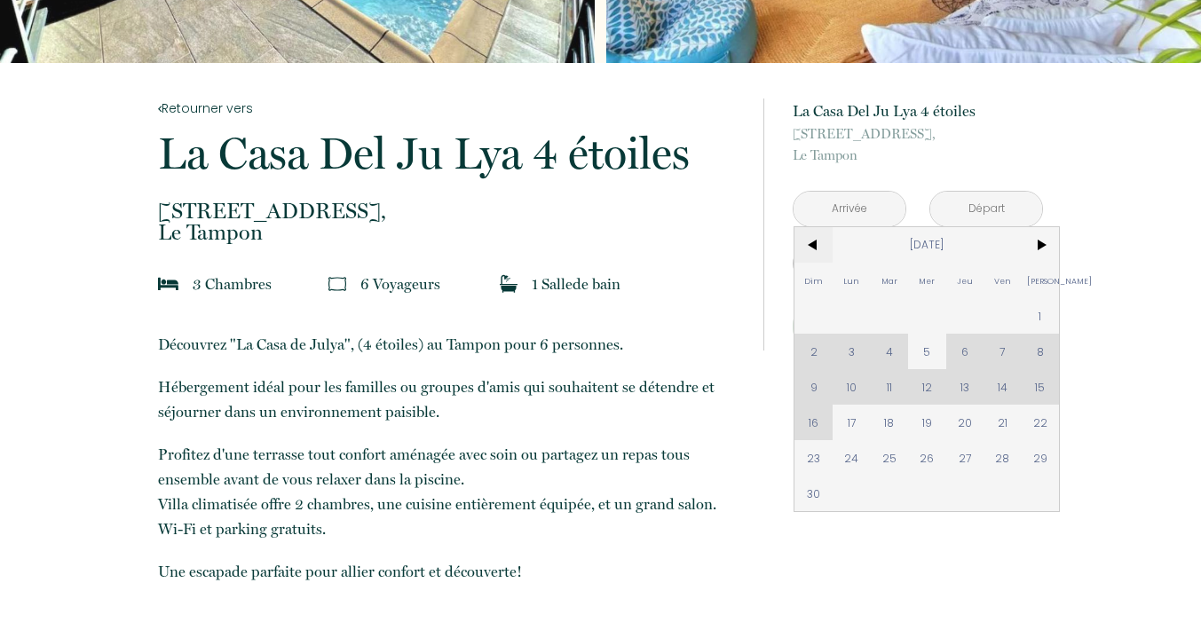
click at [803, 230] on span "<" at bounding box center [813, 244] width 38 height 35
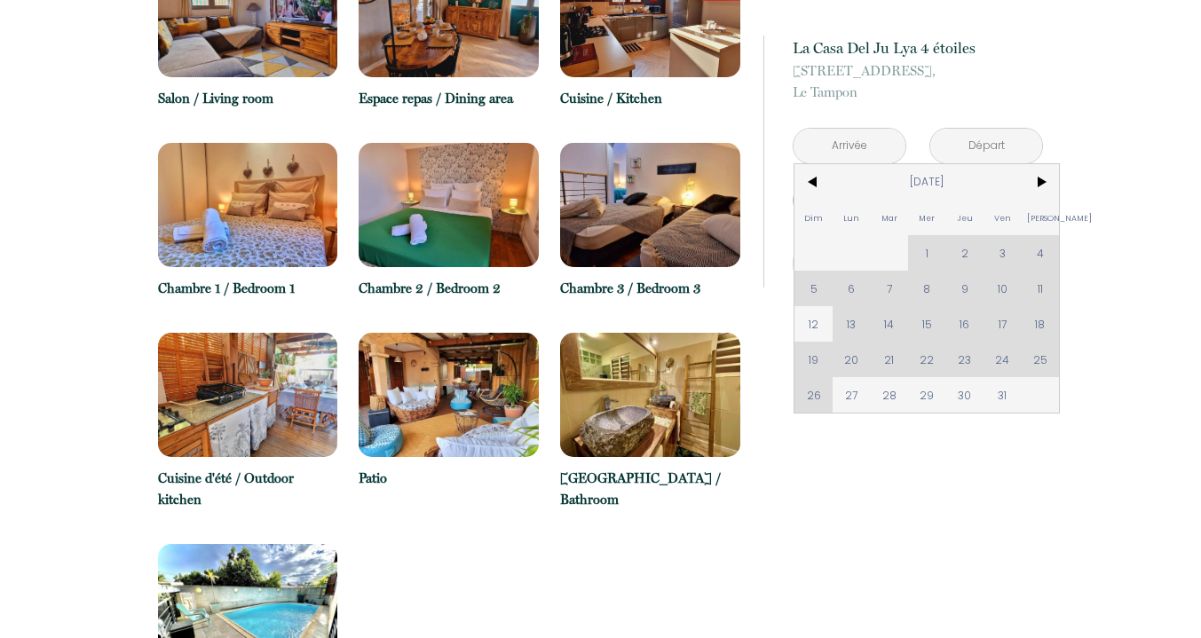
scroll to position [1087, 0]
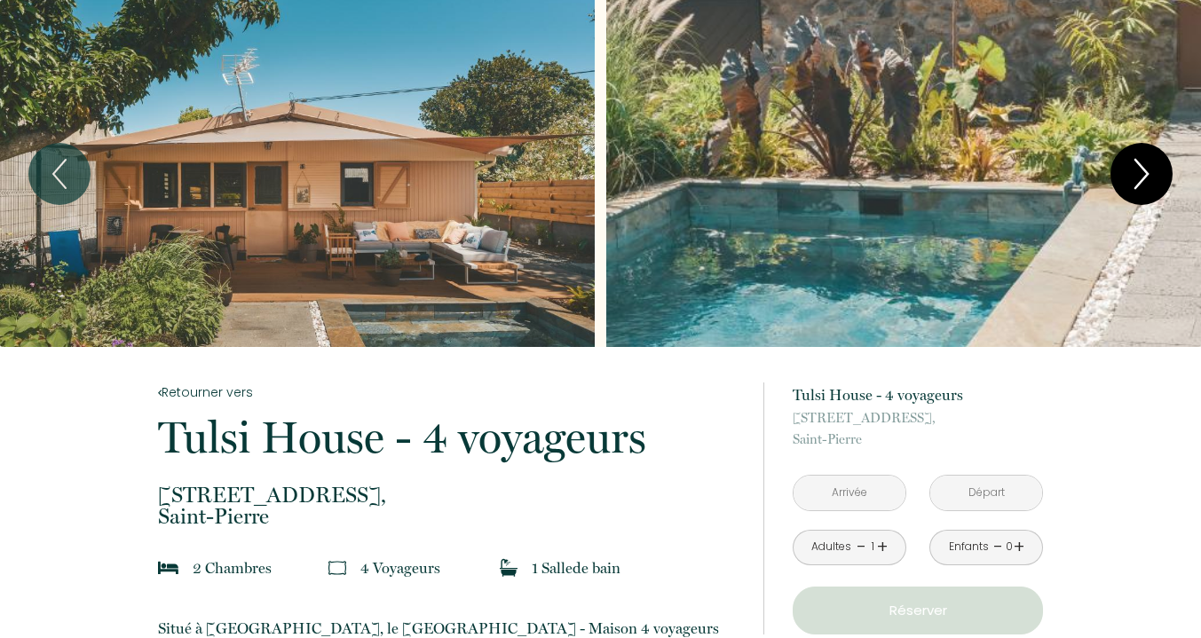
click at [1154, 174] on icon "Next" at bounding box center [1140, 173] width 37 height 53
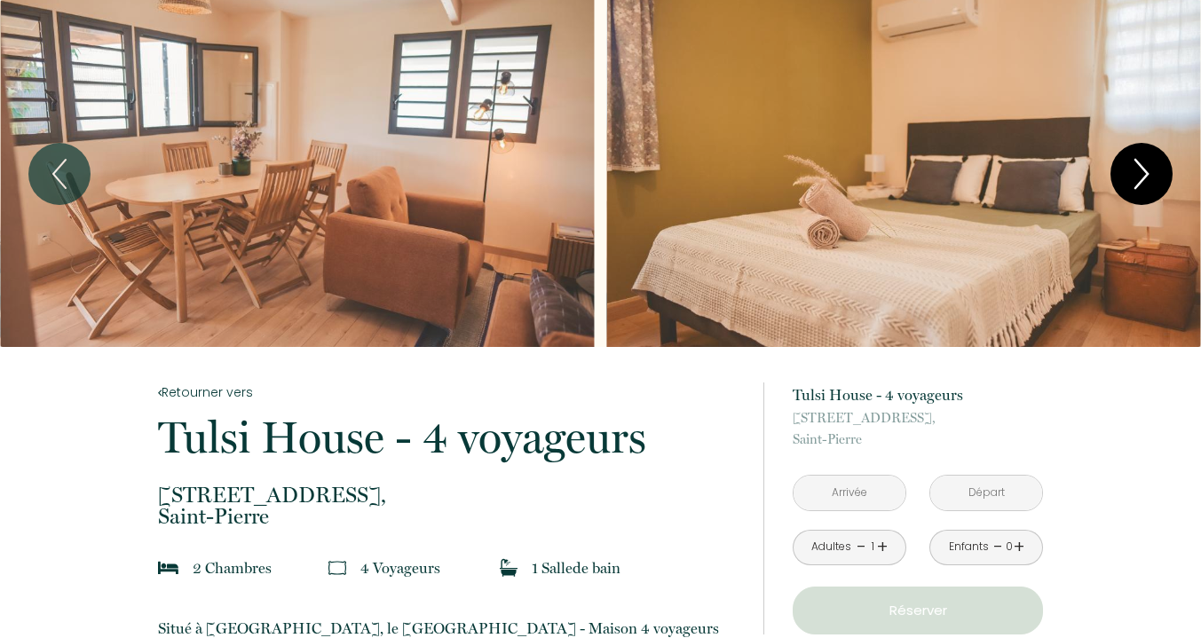
click at [1154, 174] on icon "Next" at bounding box center [1140, 173] width 37 height 53
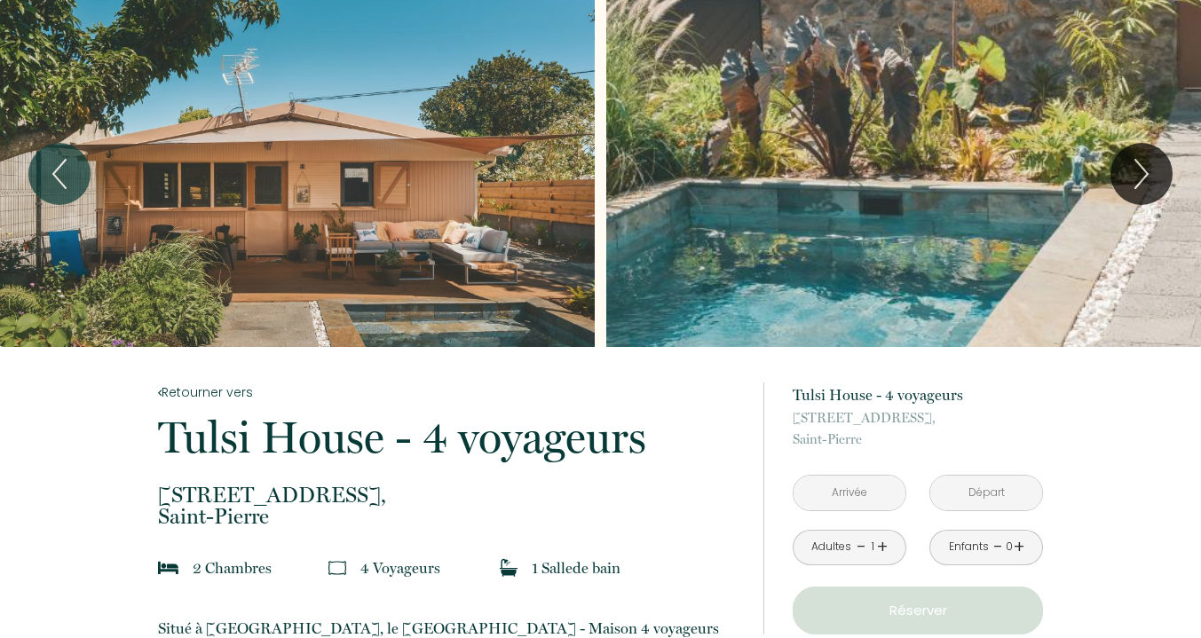
click at [883, 484] on input "text" at bounding box center [849, 493] width 112 height 35
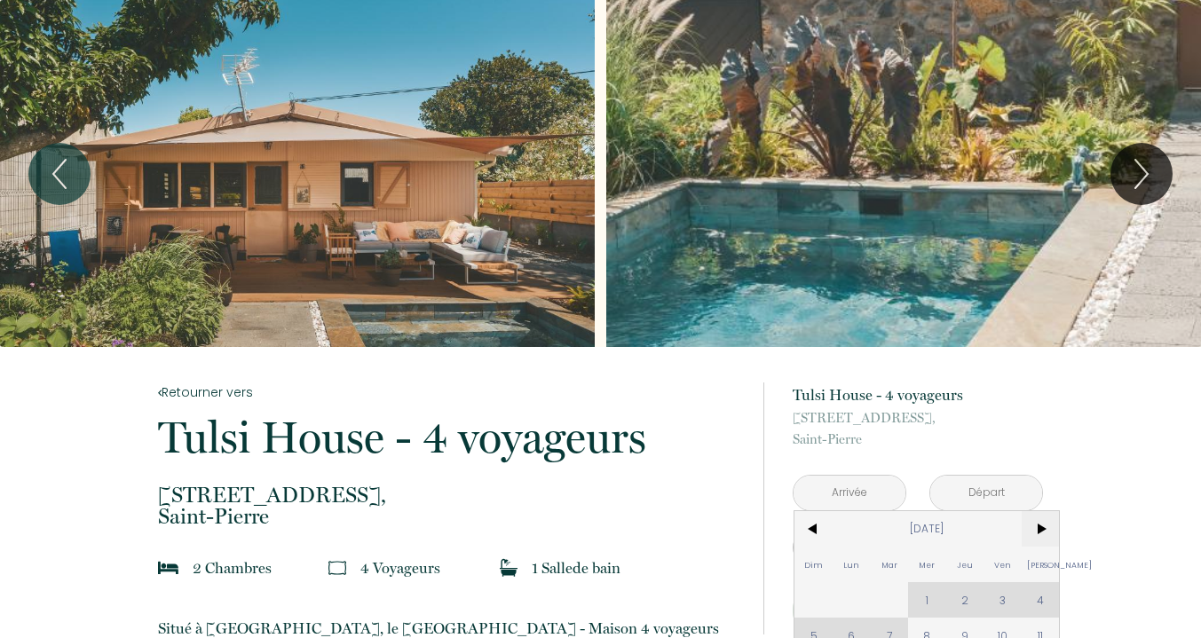
click at [1042, 528] on span ">" at bounding box center [1040, 528] width 38 height 35
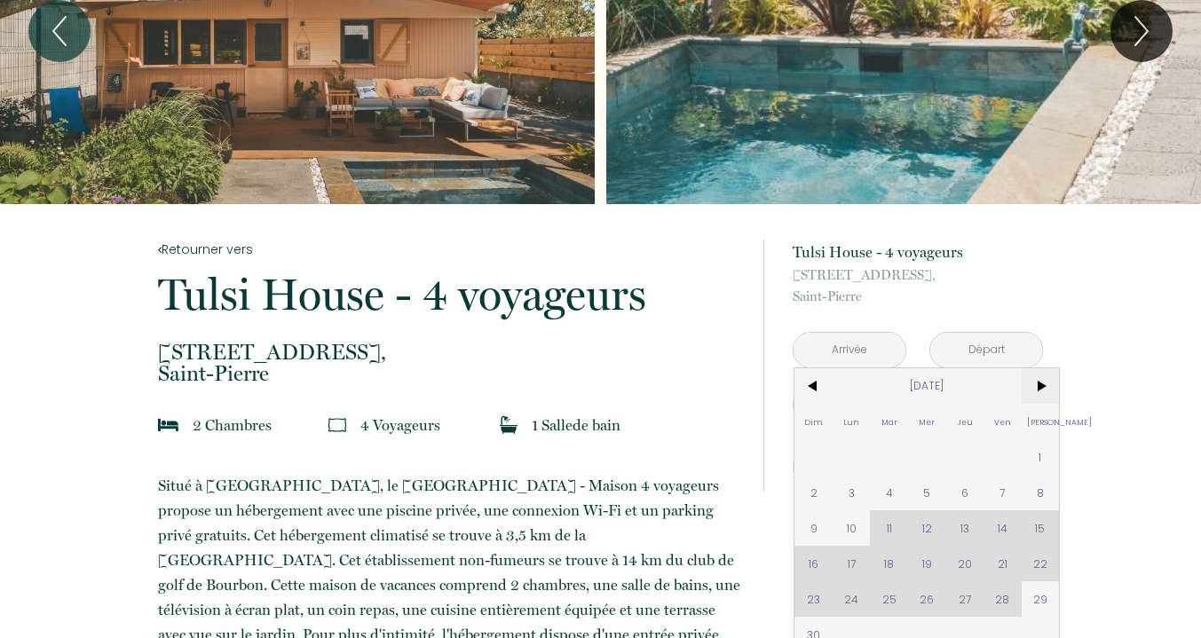
scroll to position [198, 0]
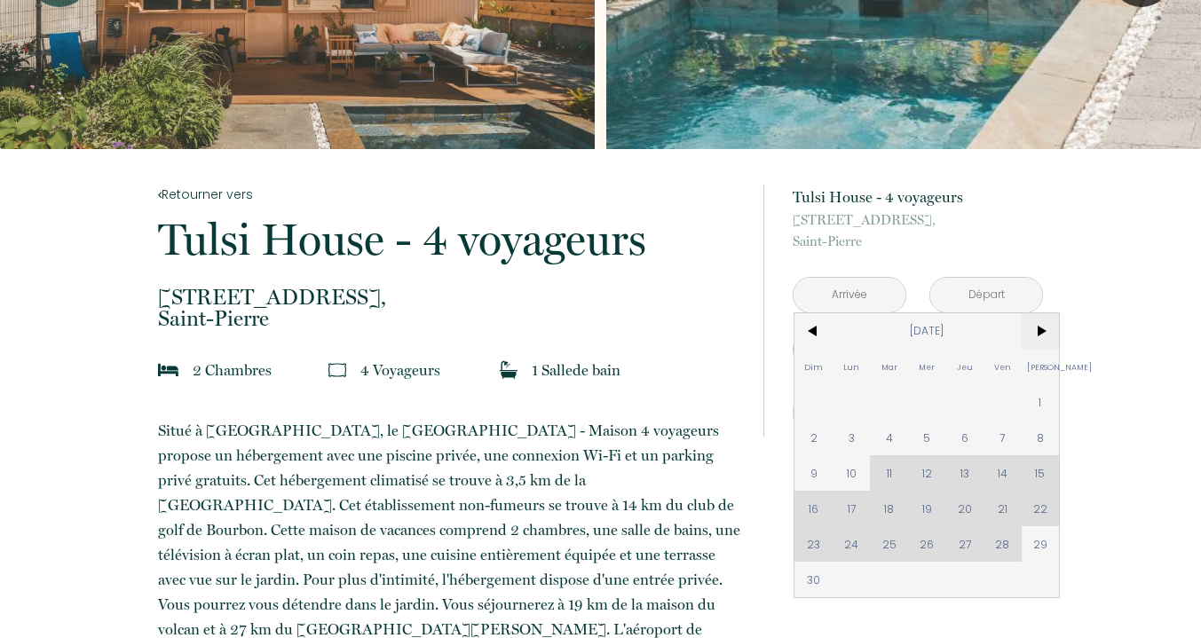
click at [1039, 329] on span ">" at bounding box center [1040, 330] width 38 height 35
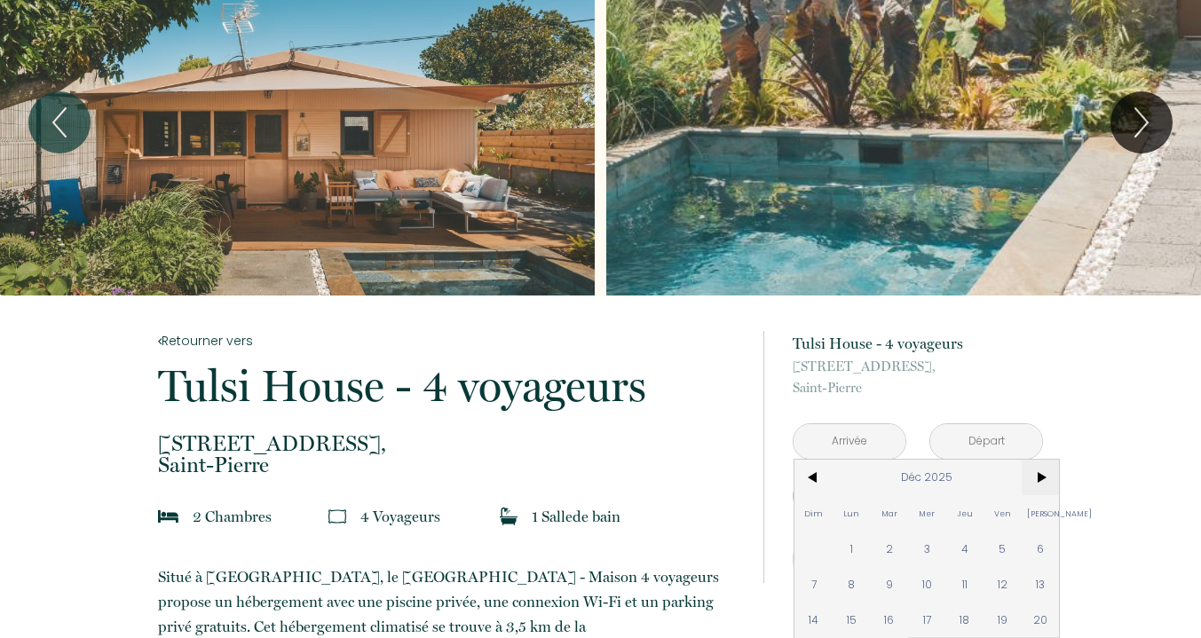
scroll to position [0, 0]
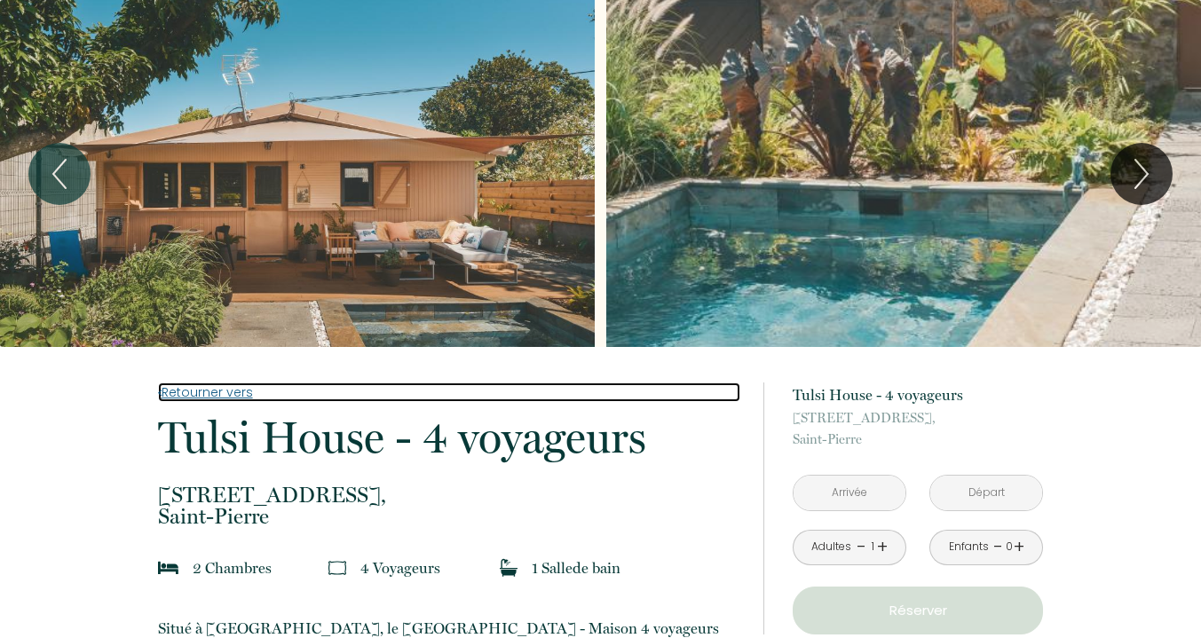
click at [185, 388] on link "Retourner vers" at bounding box center [449, 392] width 582 height 20
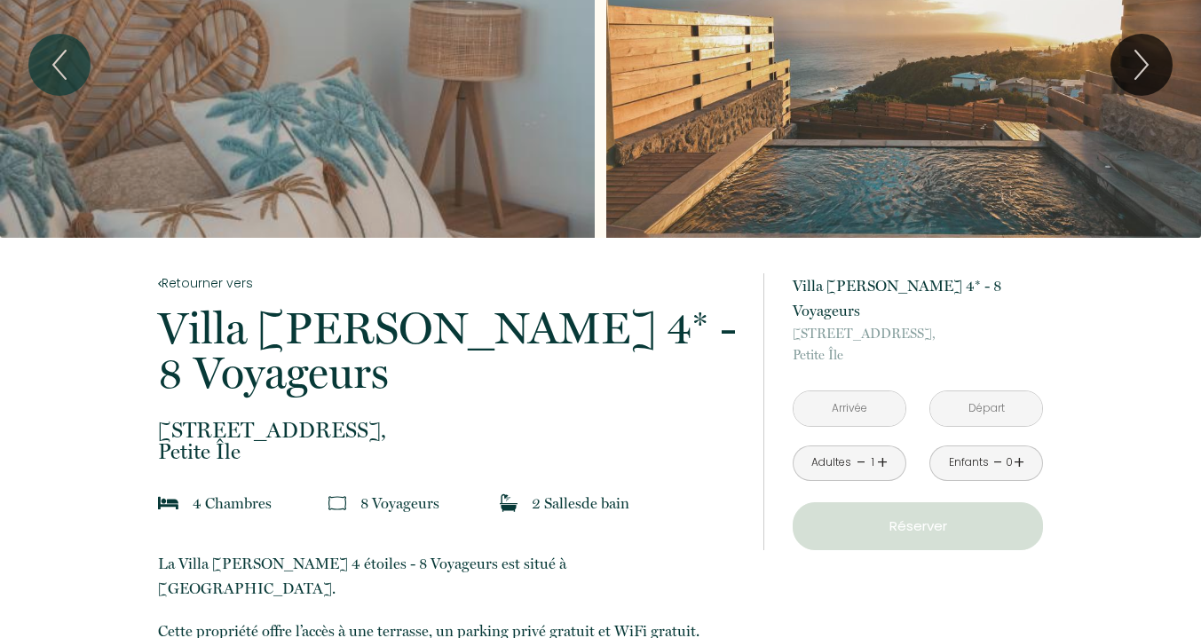
scroll to position [110, 0]
click at [857, 390] on input "text" at bounding box center [849, 407] width 112 height 35
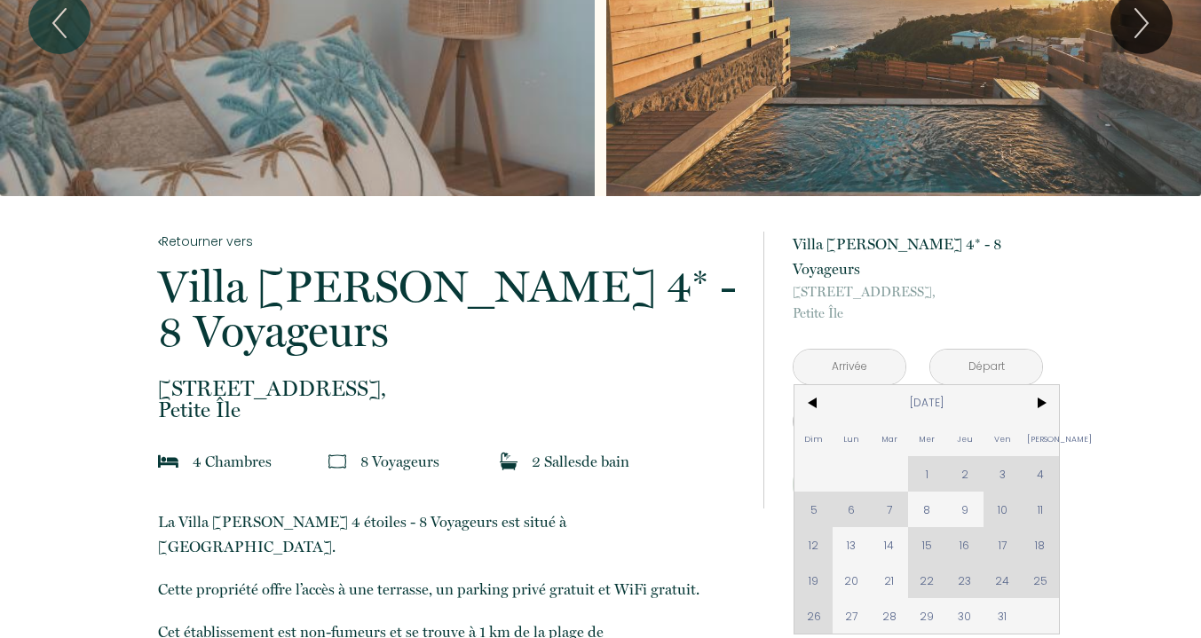
scroll to position [152, 0]
click at [1038, 384] on span ">" at bounding box center [1040, 401] width 38 height 35
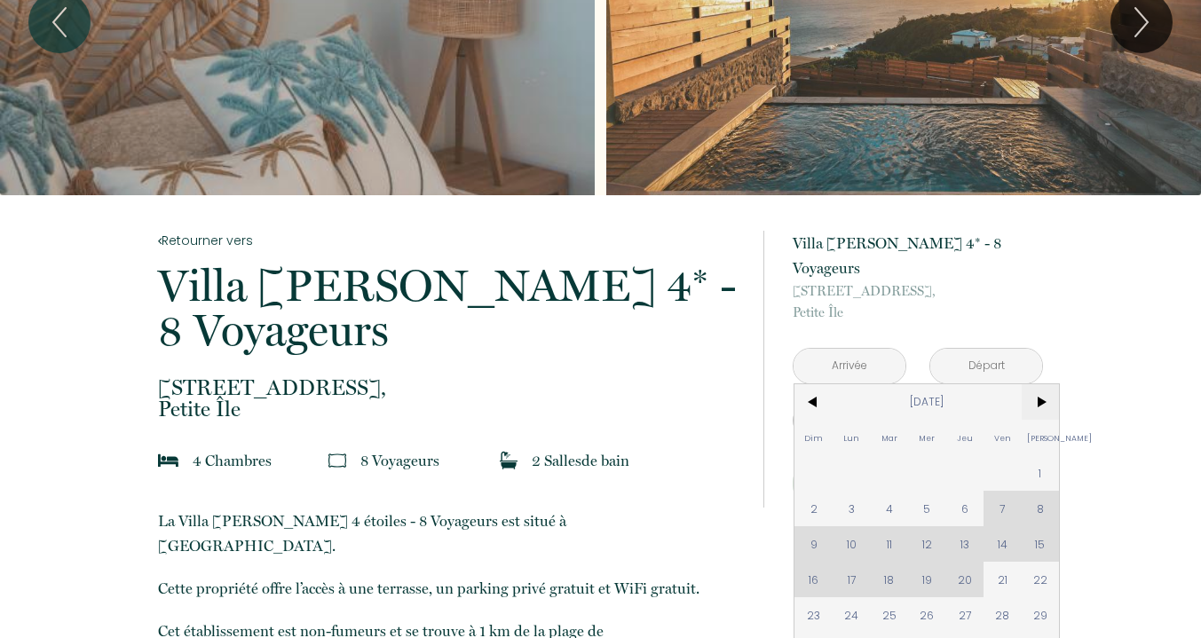
click at [1038, 384] on span ">" at bounding box center [1040, 401] width 38 height 35
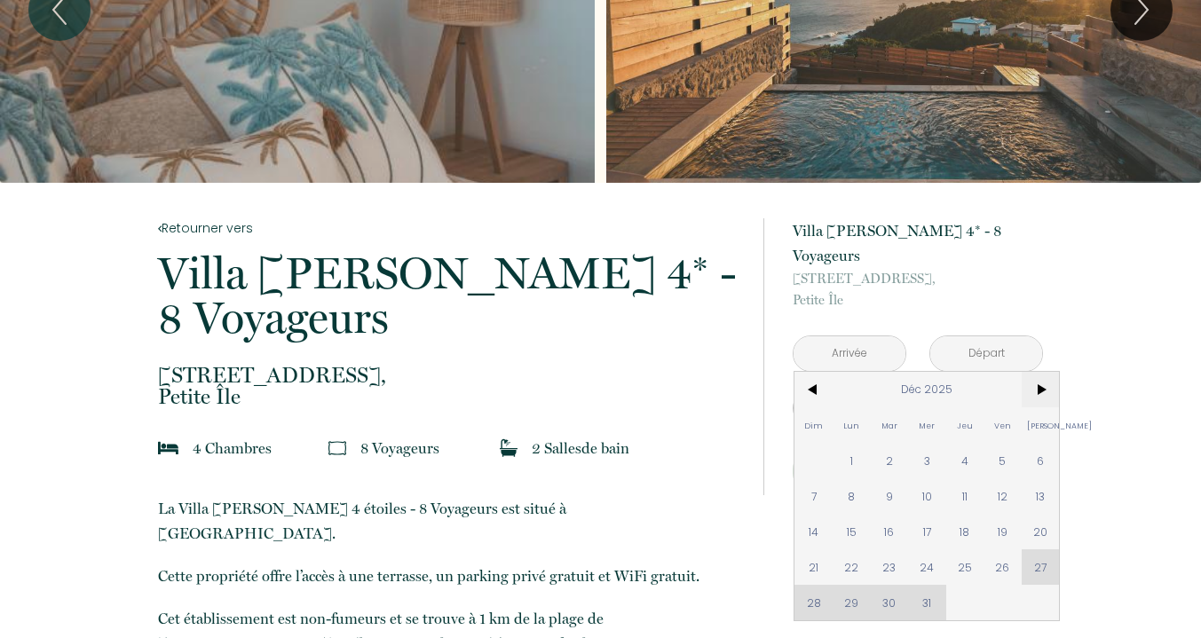
scroll to position [182, 0]
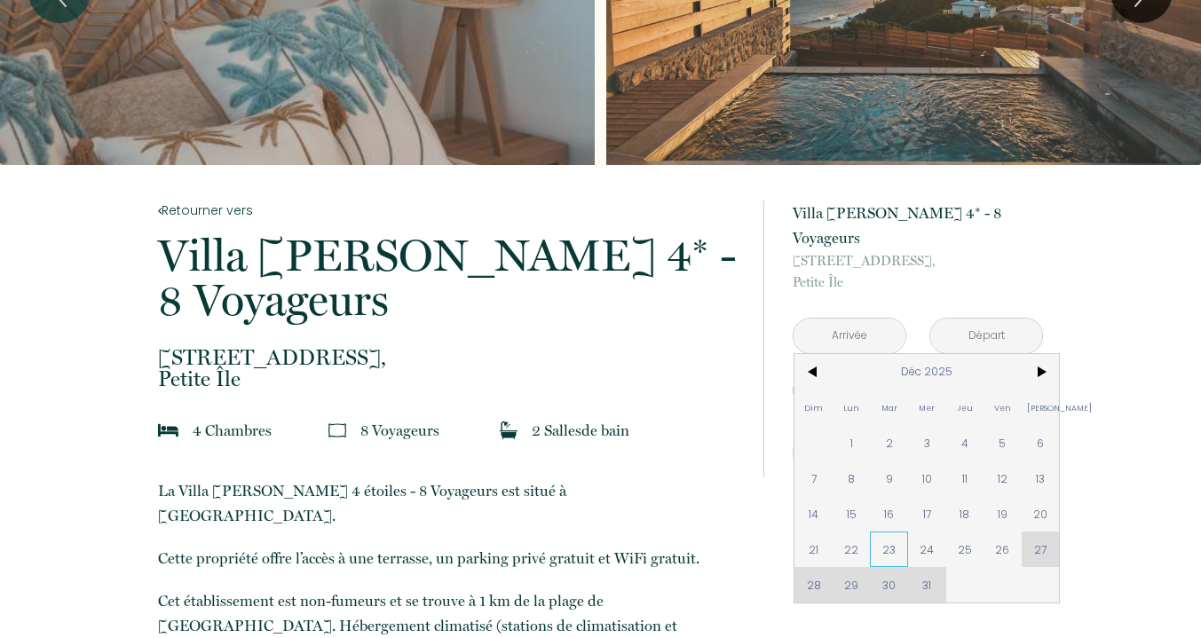
click at [895, 532] on span "23" at bounding box center [889, 549] width 38 height 35
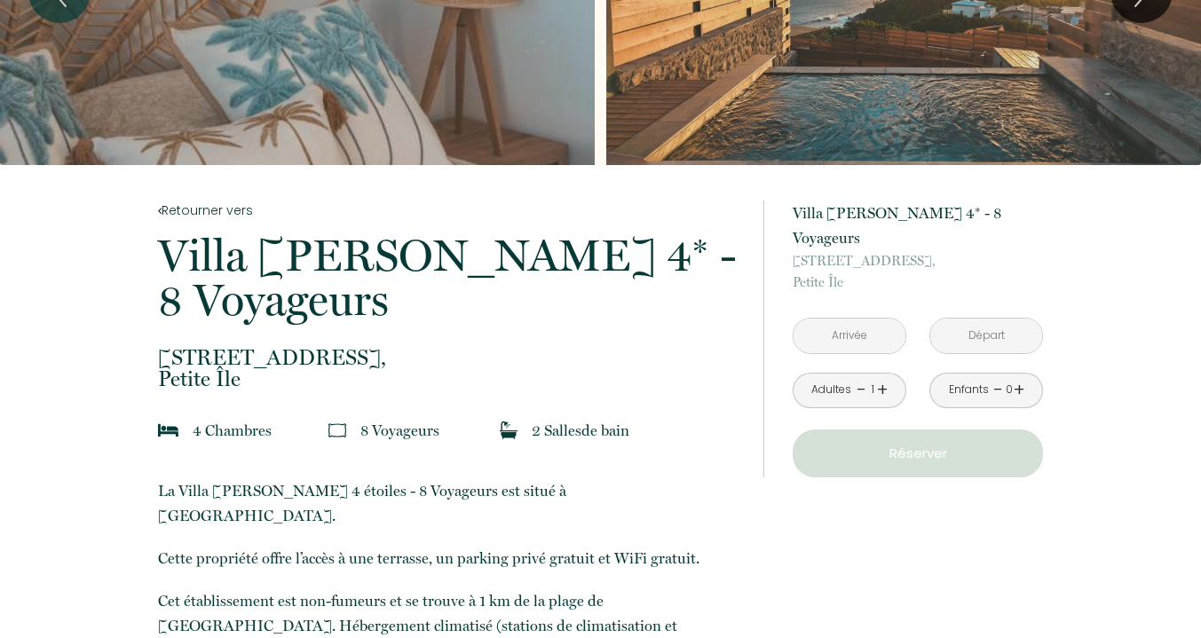
type input "[DATE]"
type input "Mer 24 Déc 2025"
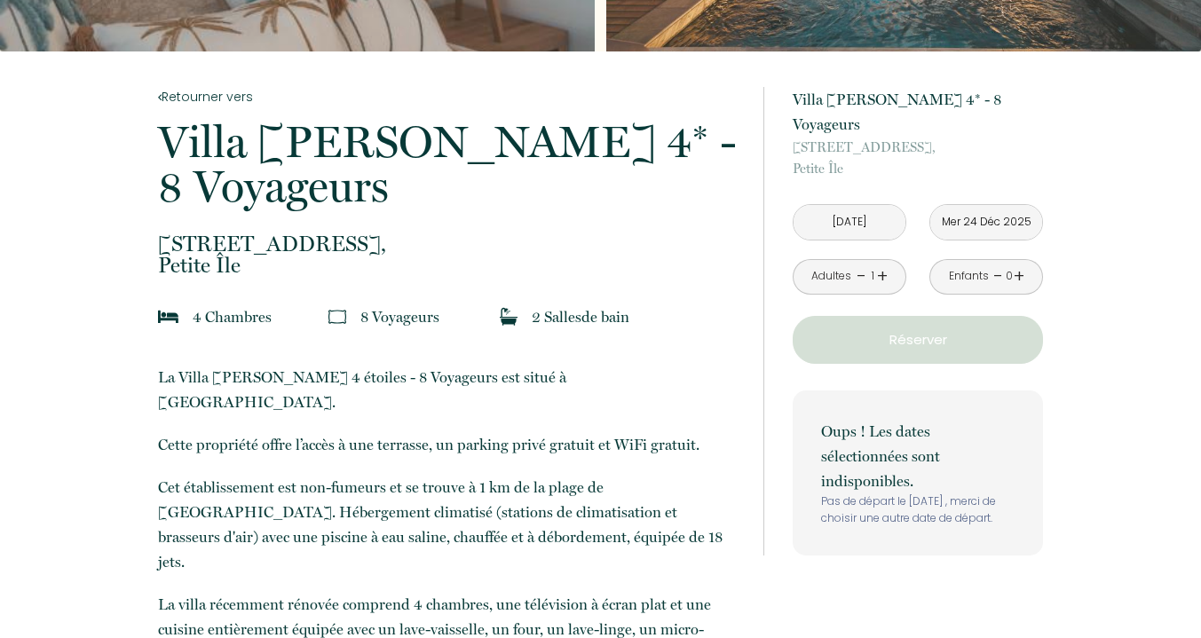
scroll to position [296, 0]
click at [994, 350] on div "à partir de 180 € Villa [PERSON_NAME] 4* - 8 Voyageurs [GEOGRAPHIC_DATA], [GEOG…" at bounding box center [917, 320] width 250 height 469
click at [866, 204] on input "[DATE]" at bounding box center [849, 221] width 112 height 35
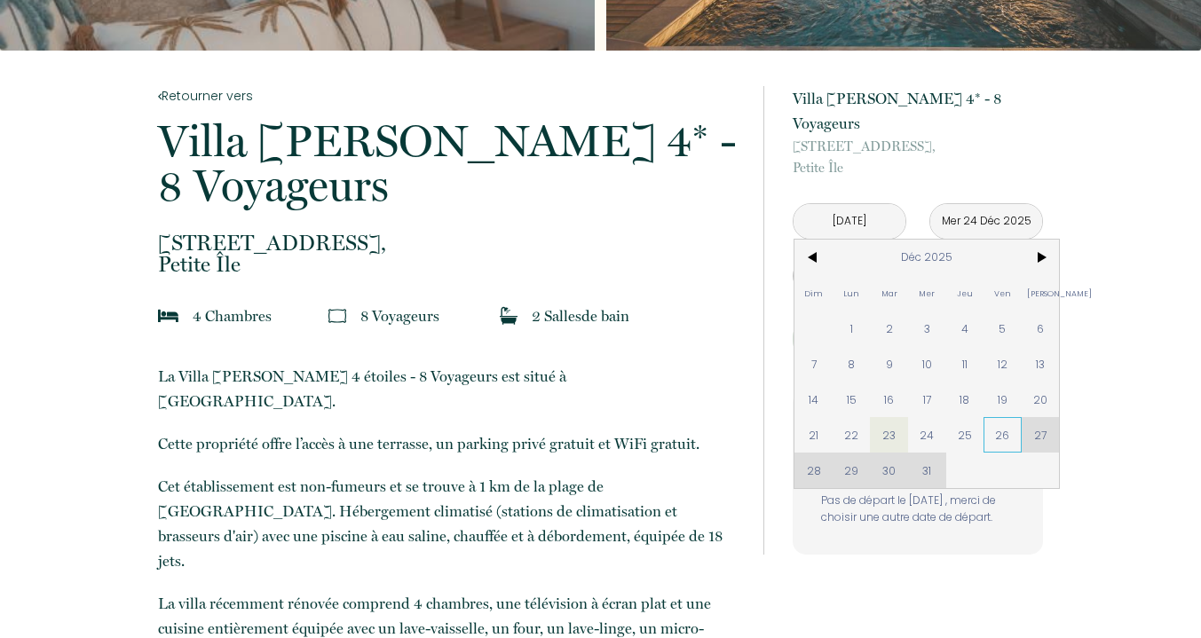
click at [1010, 417] on span "26" at bounding box center [1002, 434] width 38 height 35
type input "[DATE]"
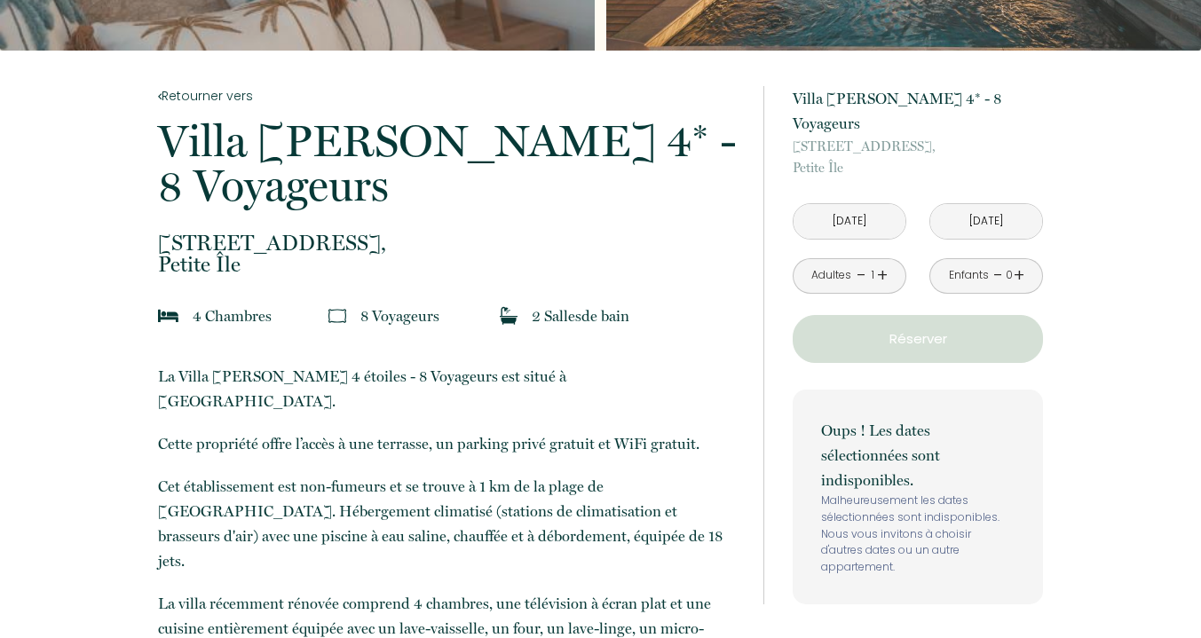
click at [875, 204] on input "[DATE]" at bounding box center [849, 221] width 112 height 35
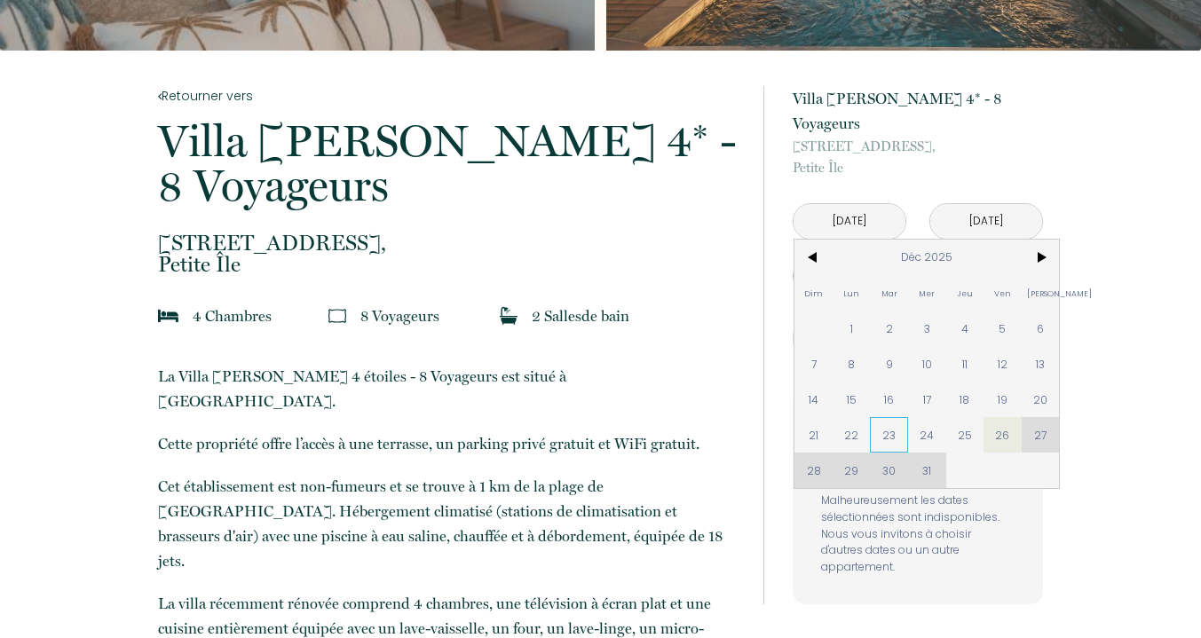
click at [894, 417] on span "23" at bounding box center [889, 434] width 38 height 35
type input "[DATE]"
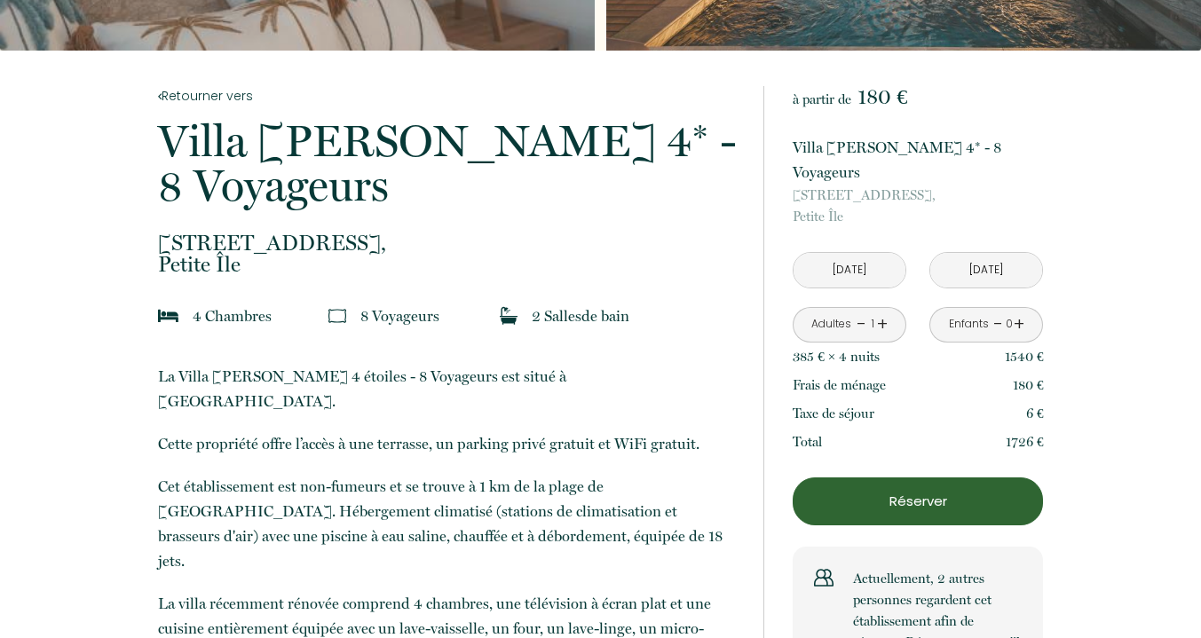
click at [979, 253] on input "[DATE]" at bounding box center [986, 270] width 112 height 35
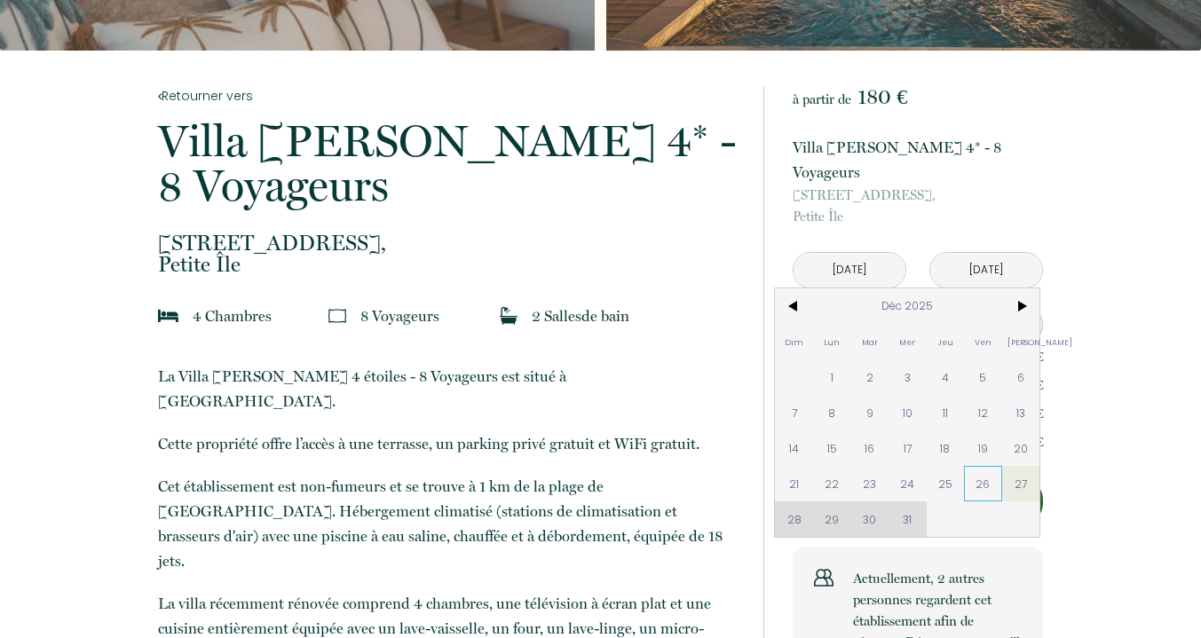
click at [1002, 466] on span "26" at bounding box center [983, 483] width 38 height 35
type input "[DATE]"
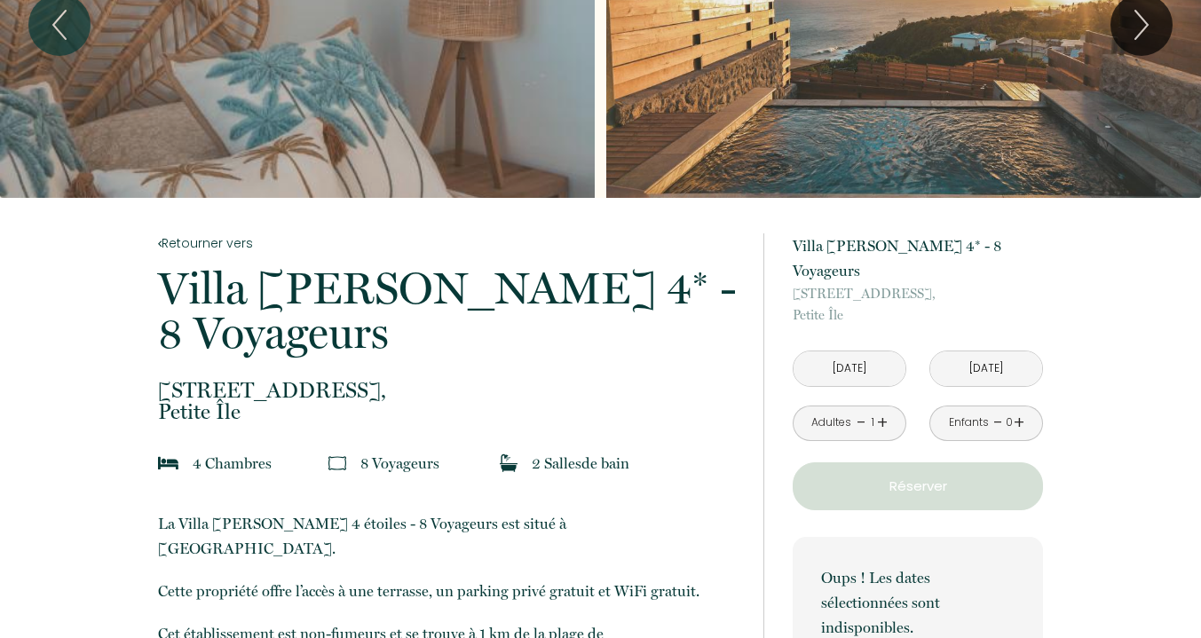
scroll to position [0, 0]
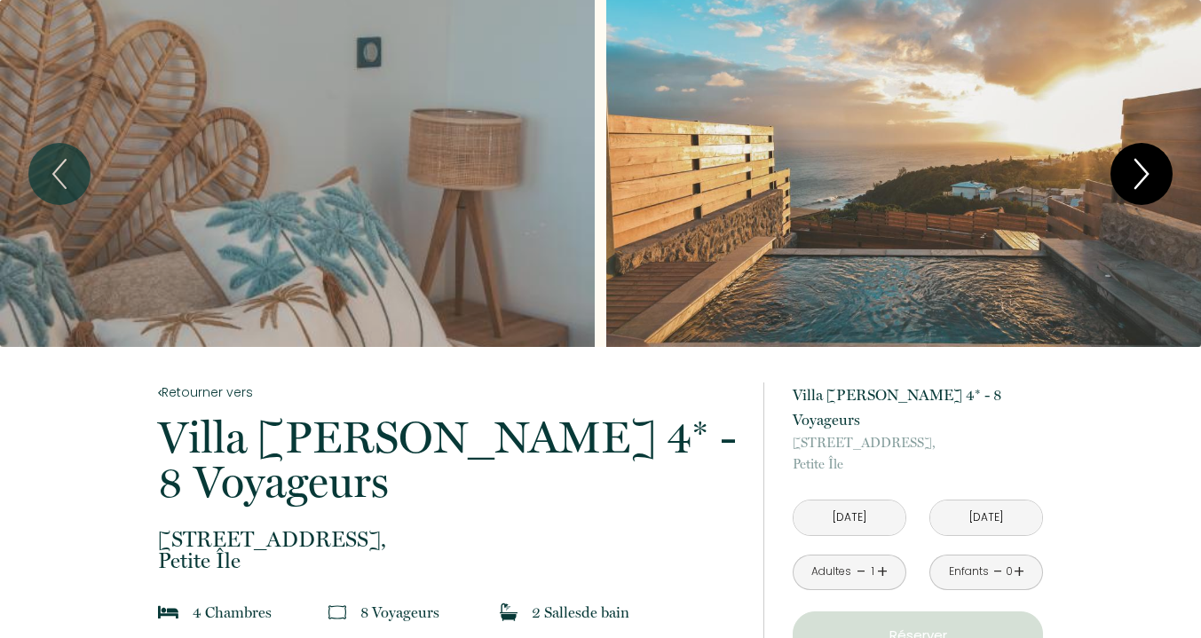
click at [1138, 179] on icon "Next" at bounding box center [1140, 173] width 37 height 53
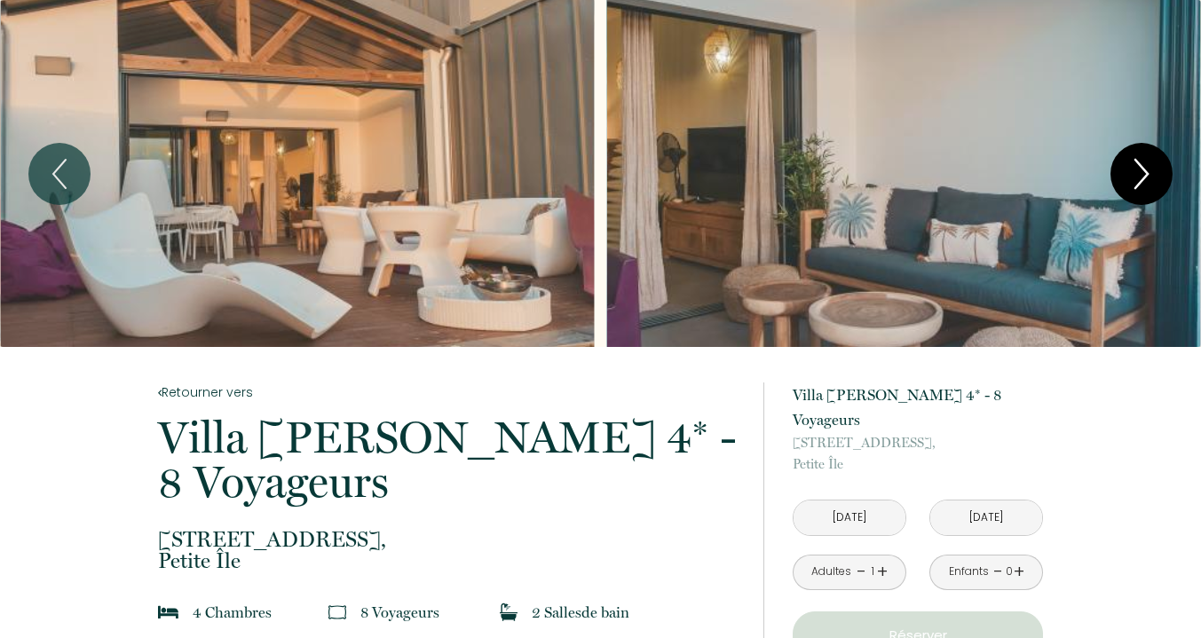
click at [1138, 179] on icon "Next" at bounding box center [1140, 173] width 37 height 53
